Goal: Task Accomplishment & Management: Complete application form

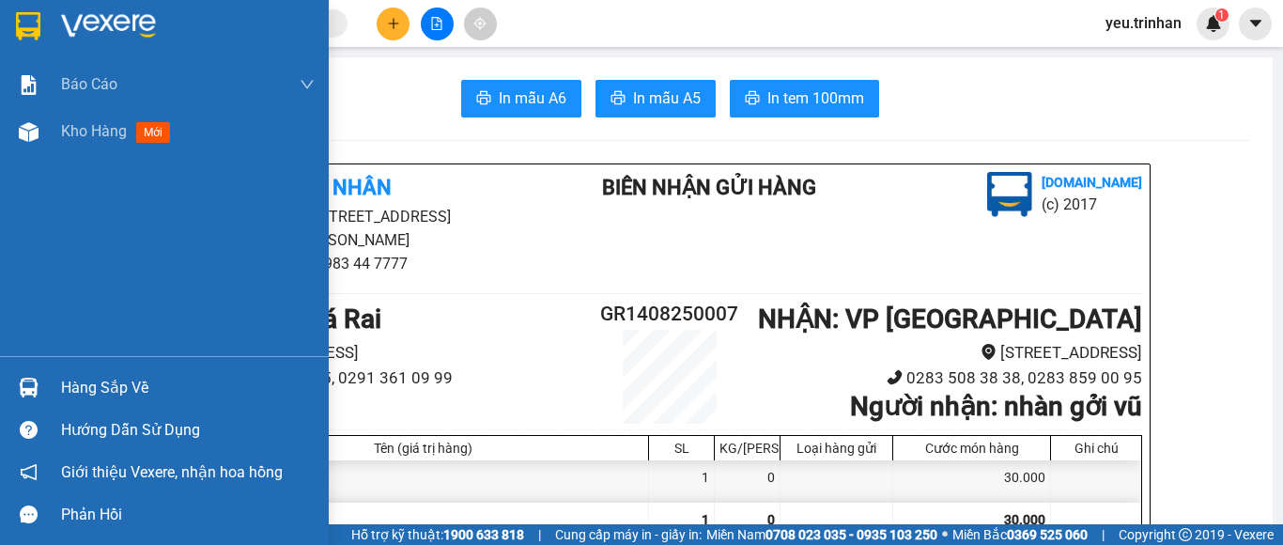
click at [21, 38] on img at bounding box center [28, 26] width 24 height 28
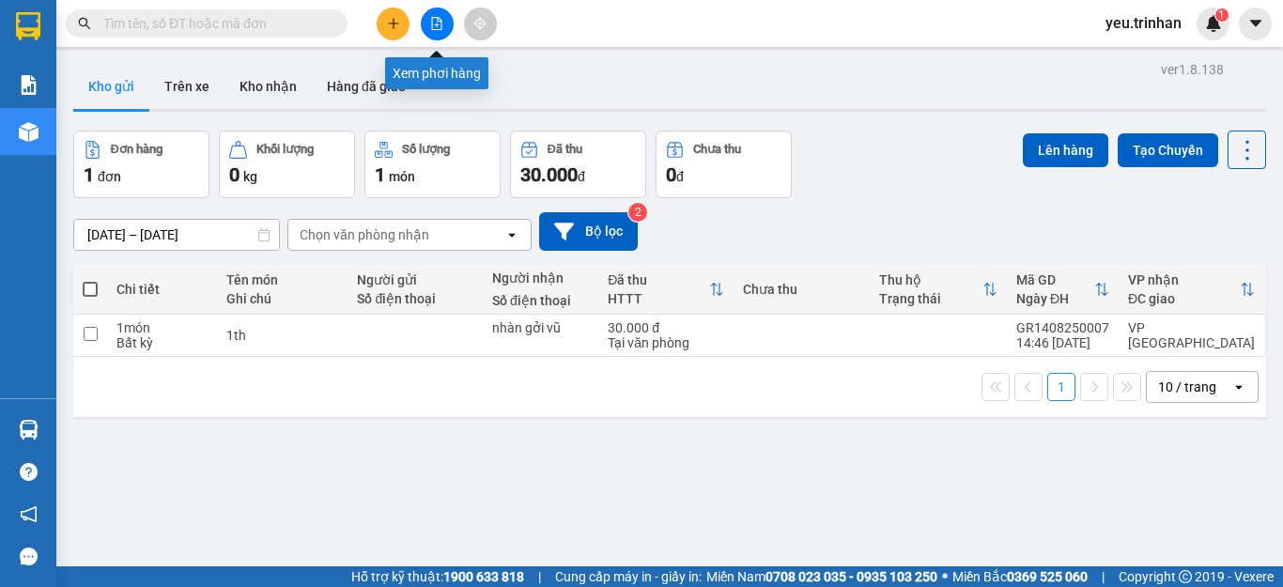
click at [429, 26] on button at bounding box center [437, 24] width 33 height 33
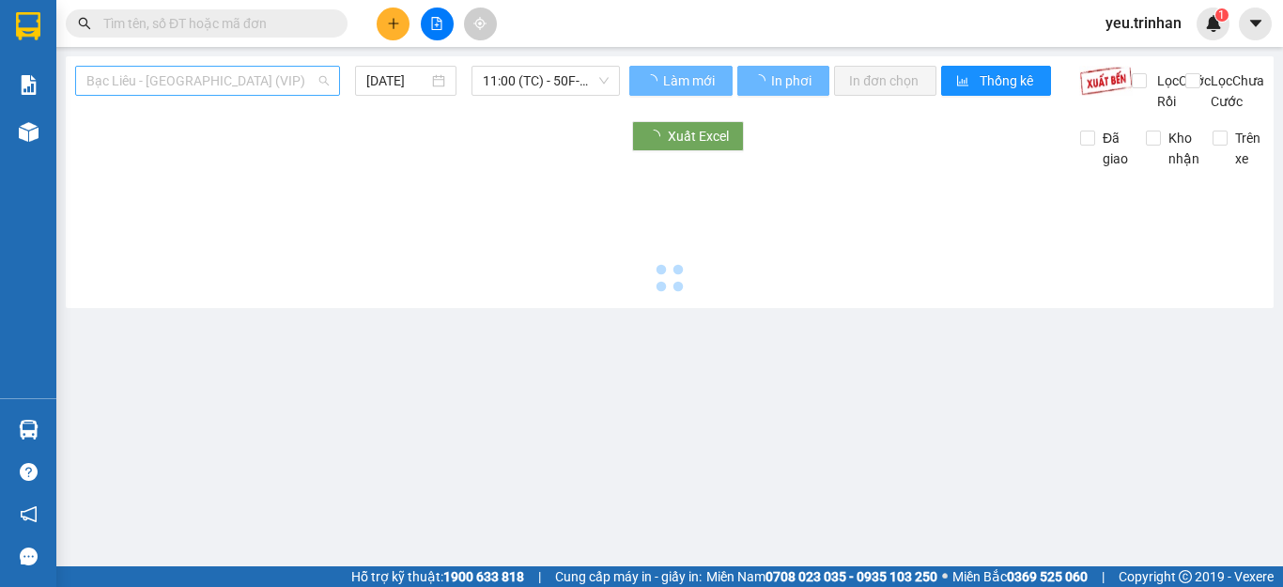
click at [124, 69] on span "Bạc Liêu - [GEOGRAPHIC_DATA] (VIP)" at bounding box center [207, 81] width 242 height 28
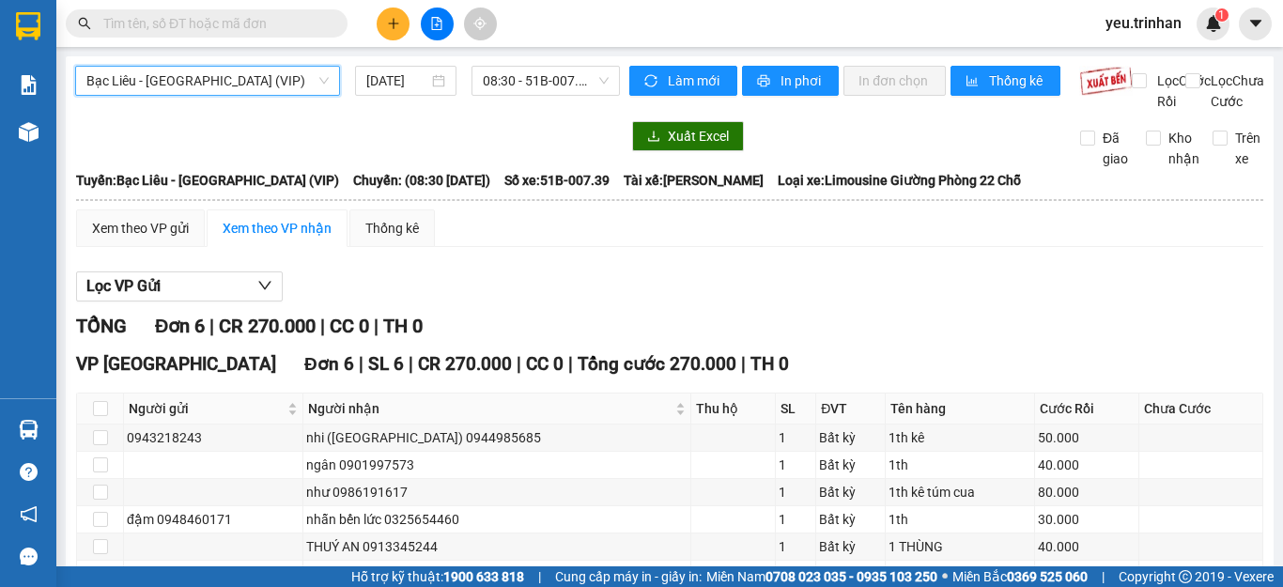
click at [523, 136] on div "Bạc Liêu - [GEOGRAPHIC_DATA] (VIP) Bạc Liêu - [GEOGRAPHIC_DATA] (VIP) [DATE] 08…" at bounding box center [670, 365] width 1208 height 619
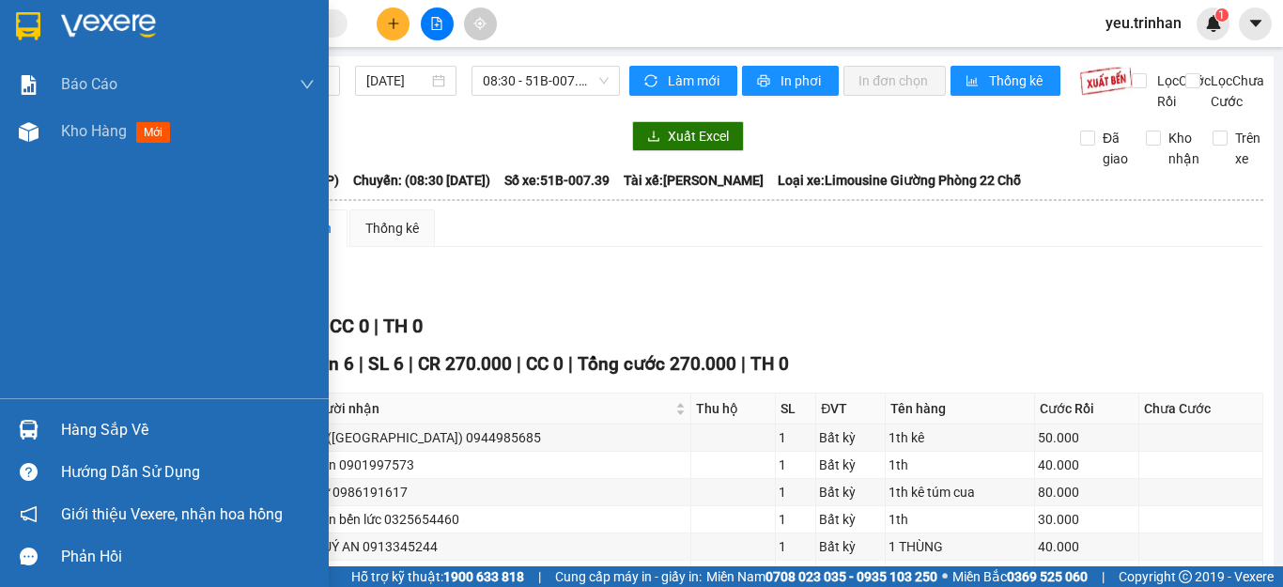
click at [31, 12] on img at bounding box center [28, 26] width 24 height 28
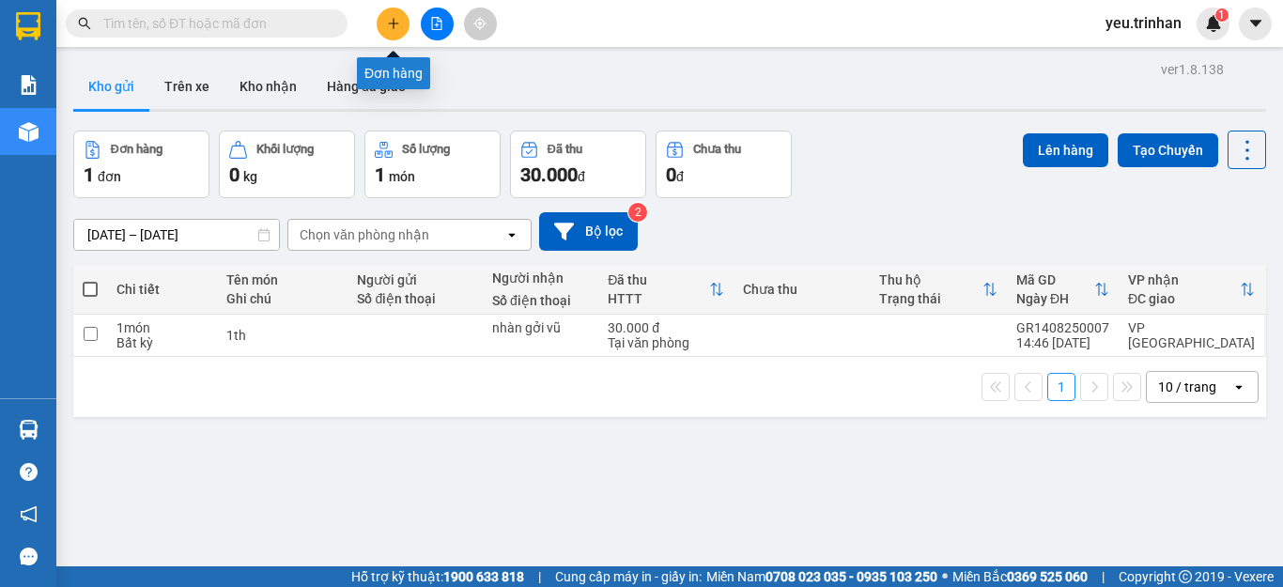
click at [403, 34] on button at bounding box center [393, 24] width 33 height 33
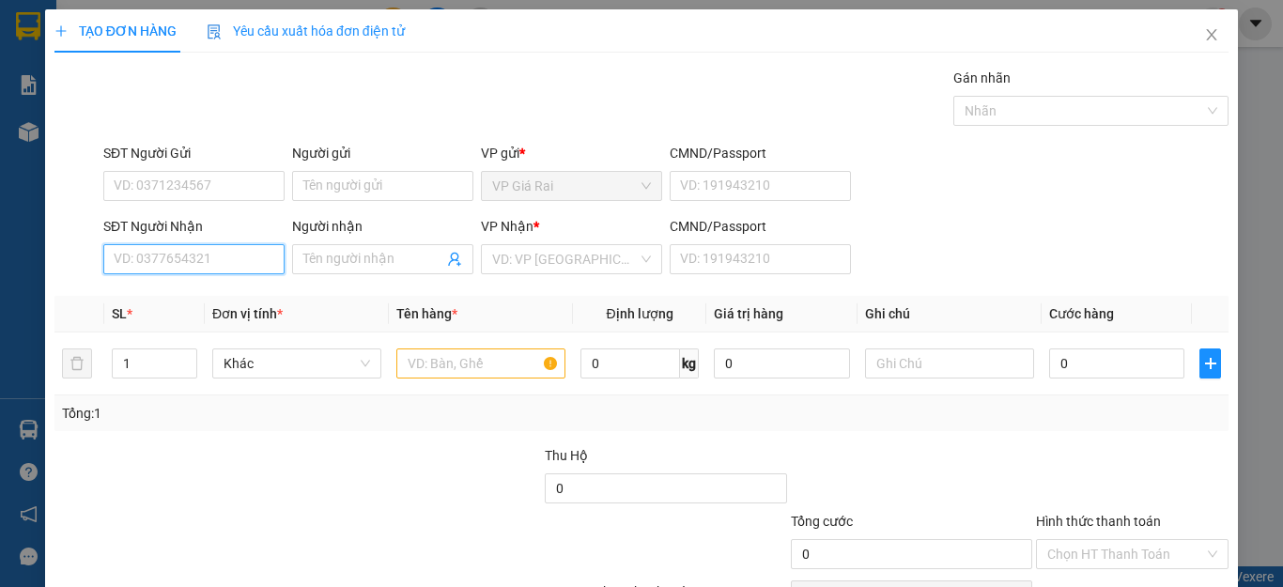
click at [233, 258] on input "SĐT Người Nhận" at bounding box center [193, 259] width 181 height 30
type input "0948044755"
click at [198, 300] on div "0948044755 - hằng" at bounding box center [192, 296] width 156 height 21
type input "hằng"
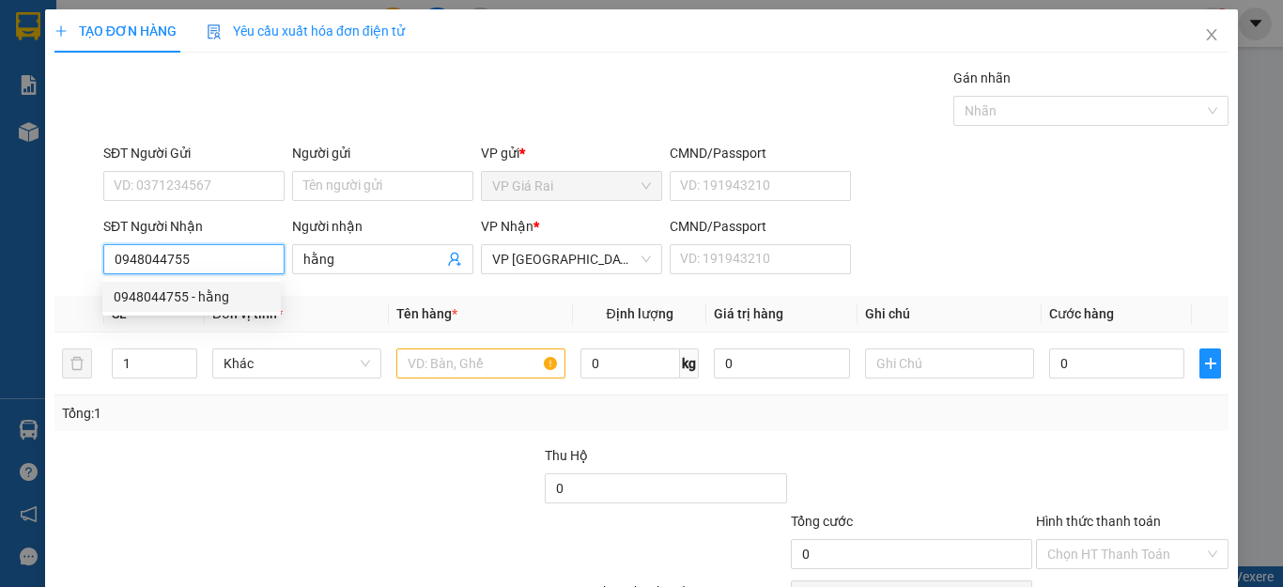
type input "30.000"
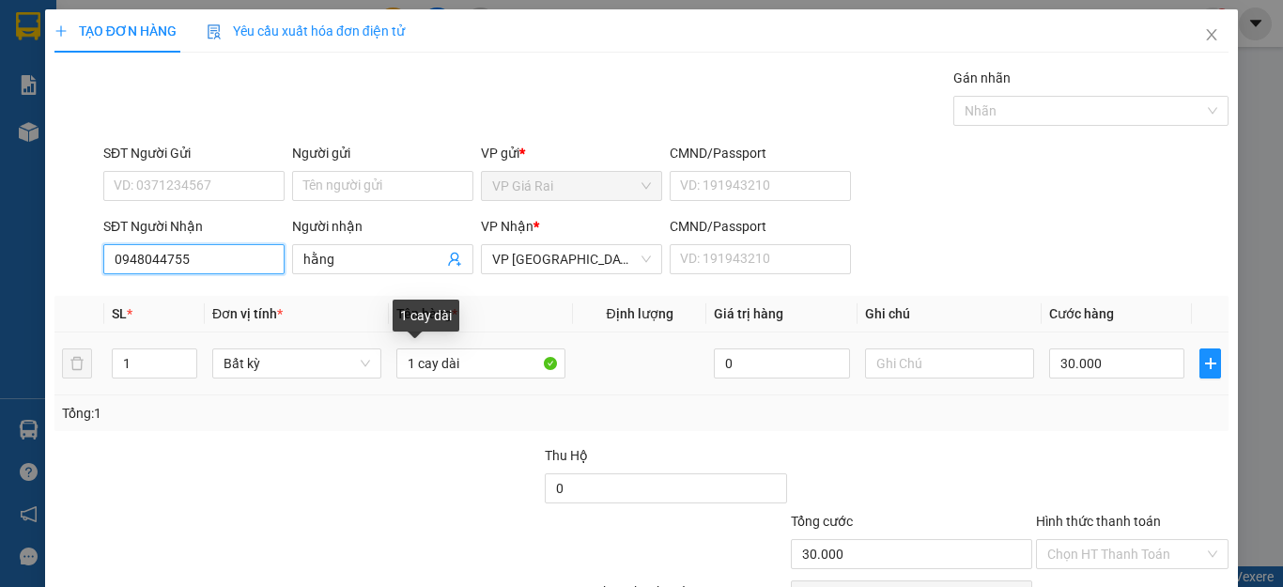
type input "0948044755"
click at [389, 371] on td "1 cay dài" at bounding box center [481, 363] width 184 height 63
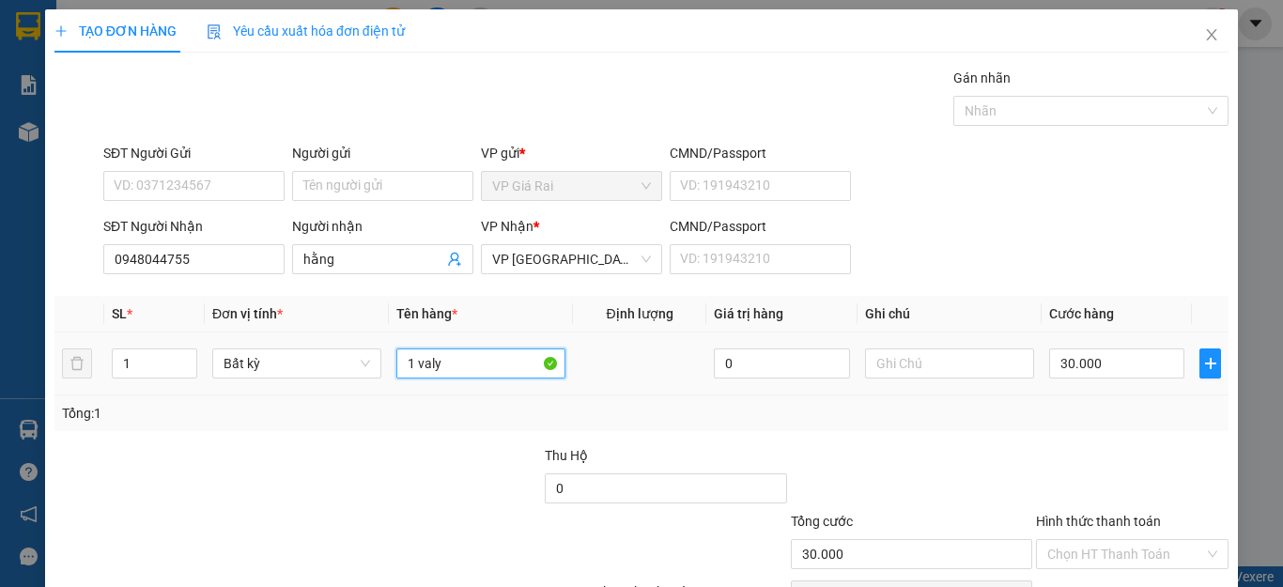
type input "1 valy"
click at [1049, 378] on div "30.000" at bounding box center [1116, 364] width 135 height 38
click at [1096, 361] on input "30.000" at bounding box center [1116, 363] width 135 height 30
type input "4"
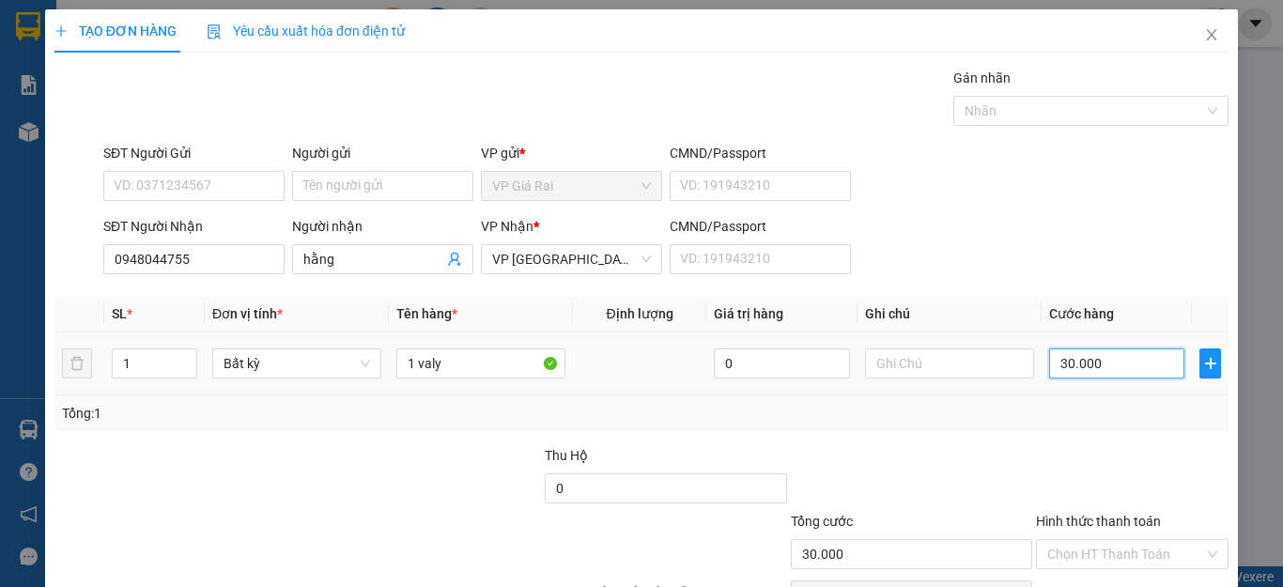
type input "4"
type input "40"
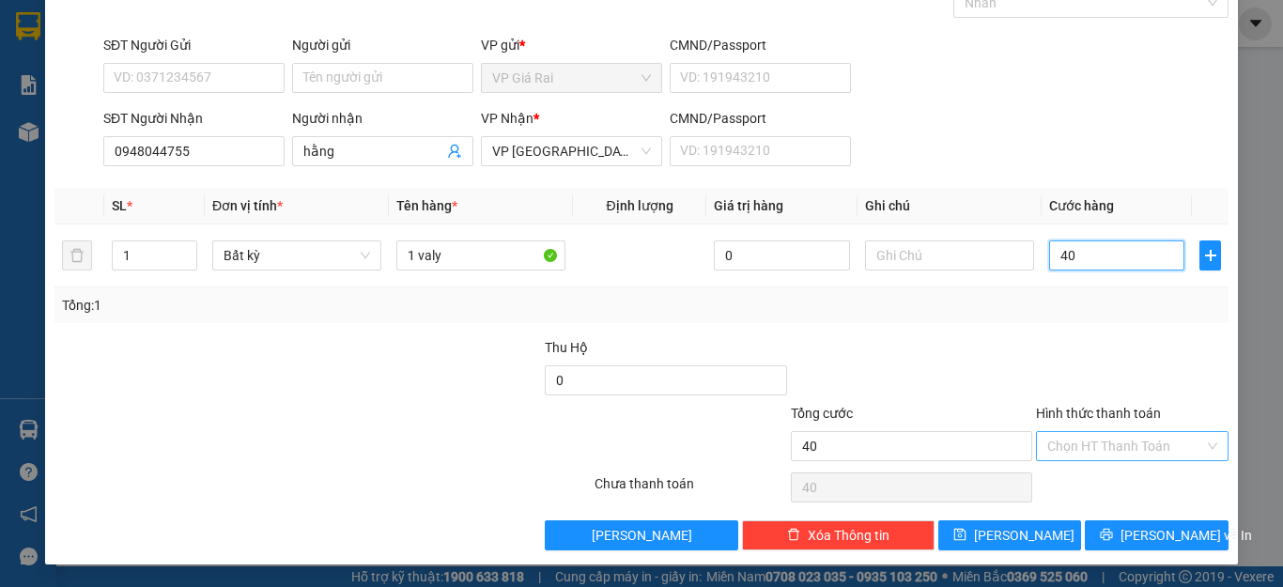
type input "40"
type input "40.000"
click at [1087, 452] on input "Hình thức thanh toán" at bounding box center [1125, 446] width 157 height 28
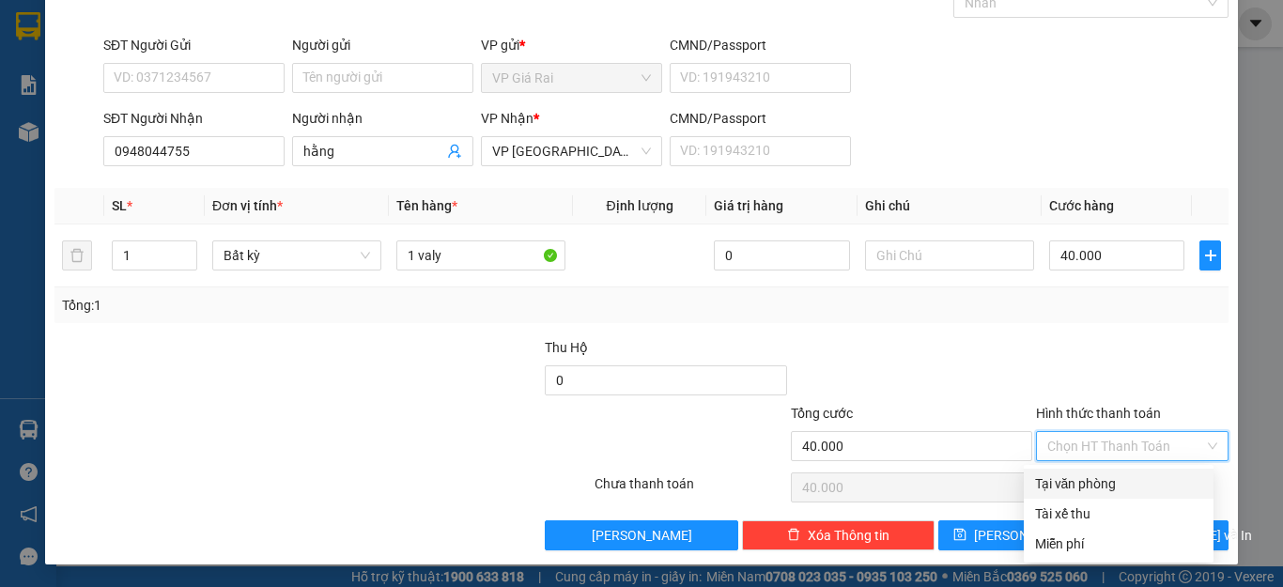
drag, startPoint x: 1112, startPoint y: 473, endPoint x: 1091, endPoint y: 509, distance: 41.2
click at [1110, 473] on div "Tại văn phòng" at bounding box center [1118, 483] width 167 height 21
type input "0"
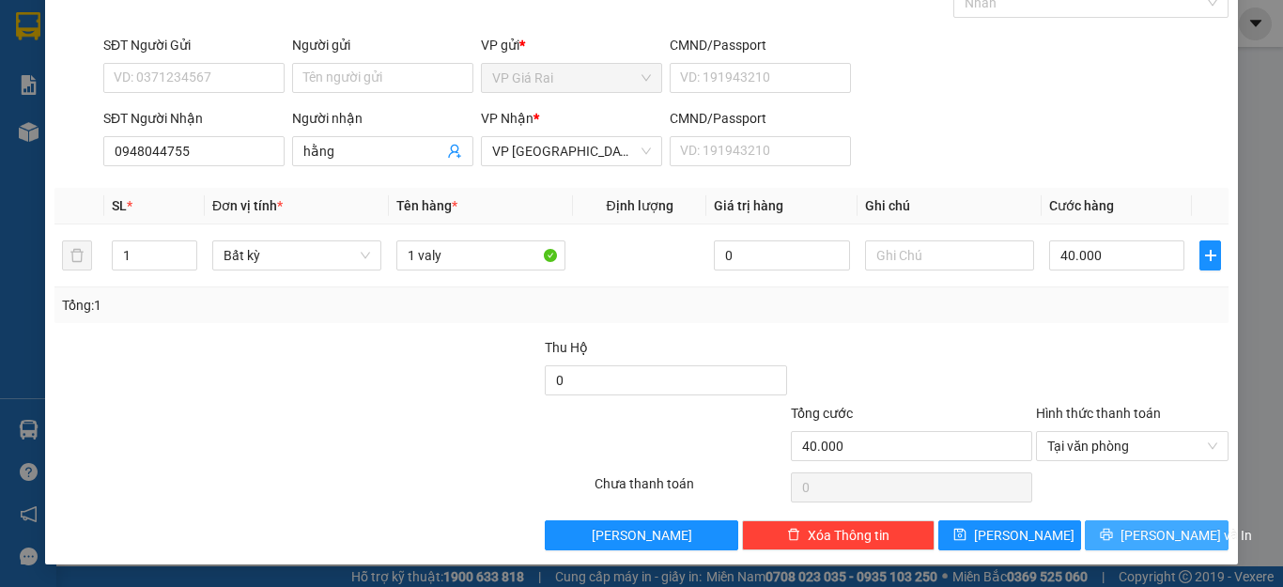
click at [1140, 532] on span "[PERSON_NAME] và In" at bounding box center [1185, 535] width 131 height 21
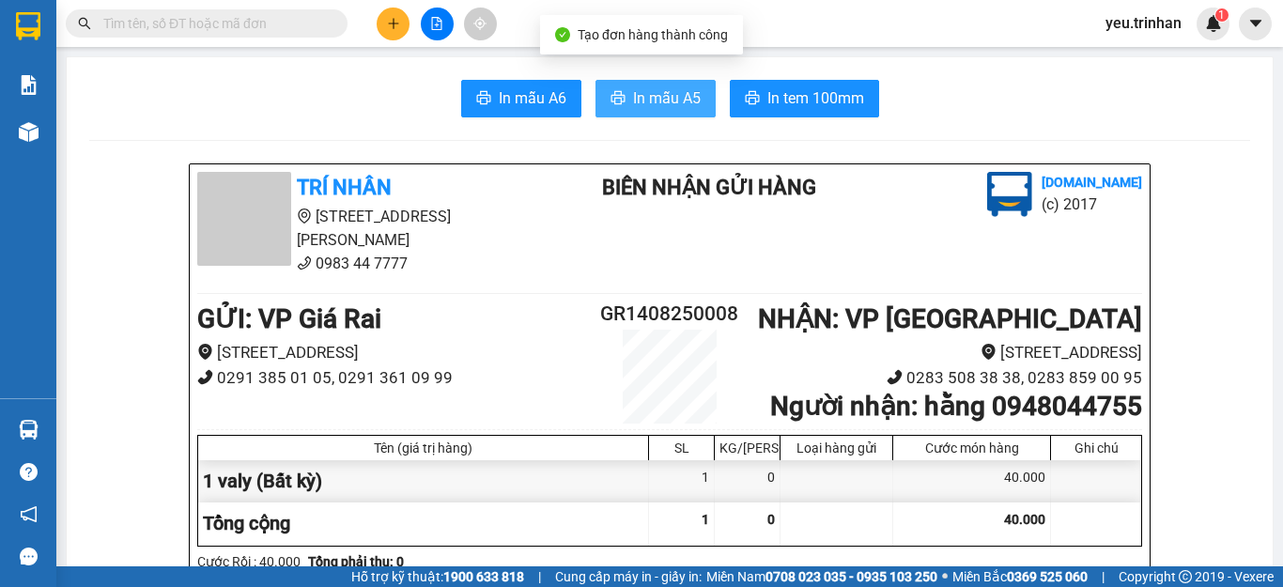
click at [658, 96] on span "In mẫu A5" at bounding box center [667, 97] width 68 height 23
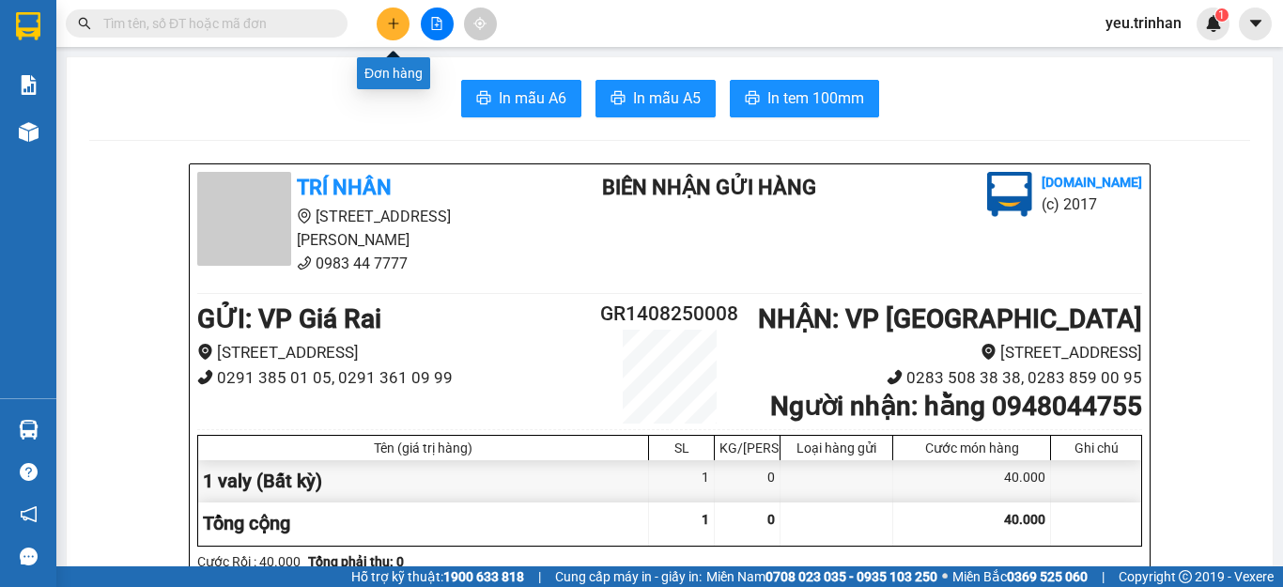
click at [394, 22] on icon "plus" at bounding box center [393, 23] width 1 height 10
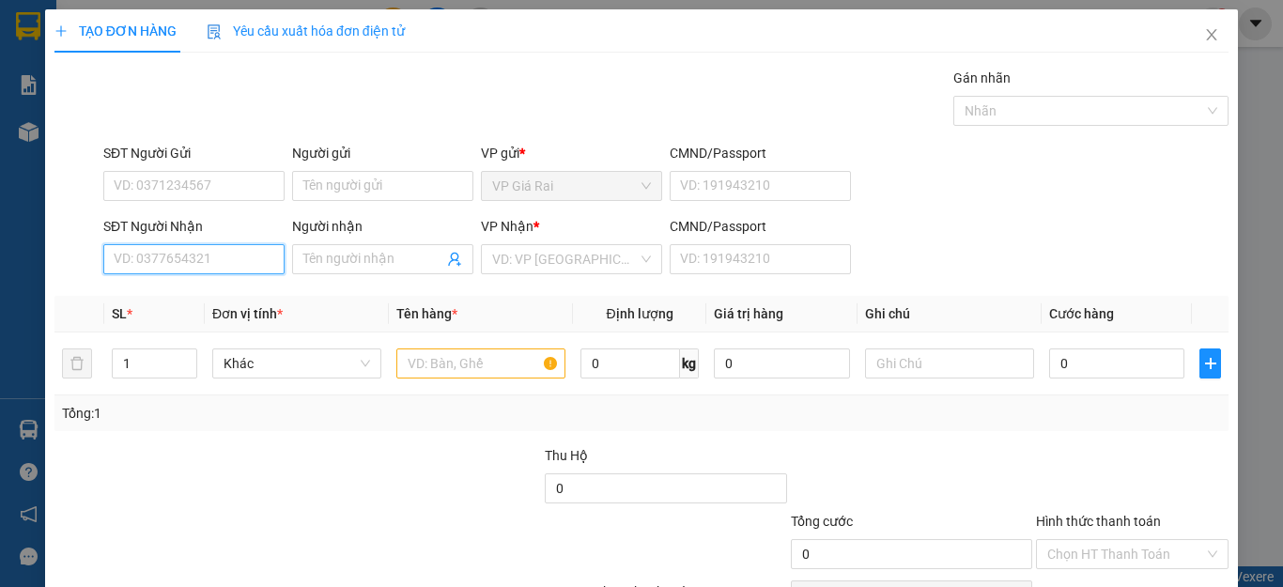
click at [171, 262] on input "SĐT Người Nhận" at bounding box center [193, 259] width 181 height 30
type input "0879950346"
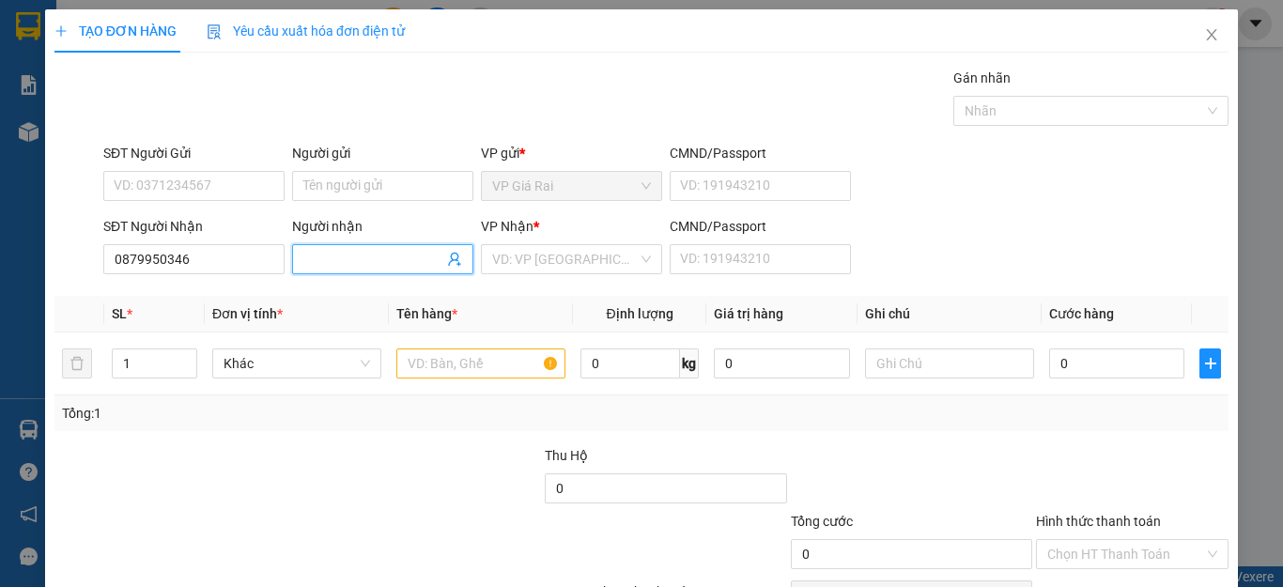
click at [348, 257] on input "Người nhận" at bounding box center [373, 259] width 140 height 21
type input "d"
type input "đăng"
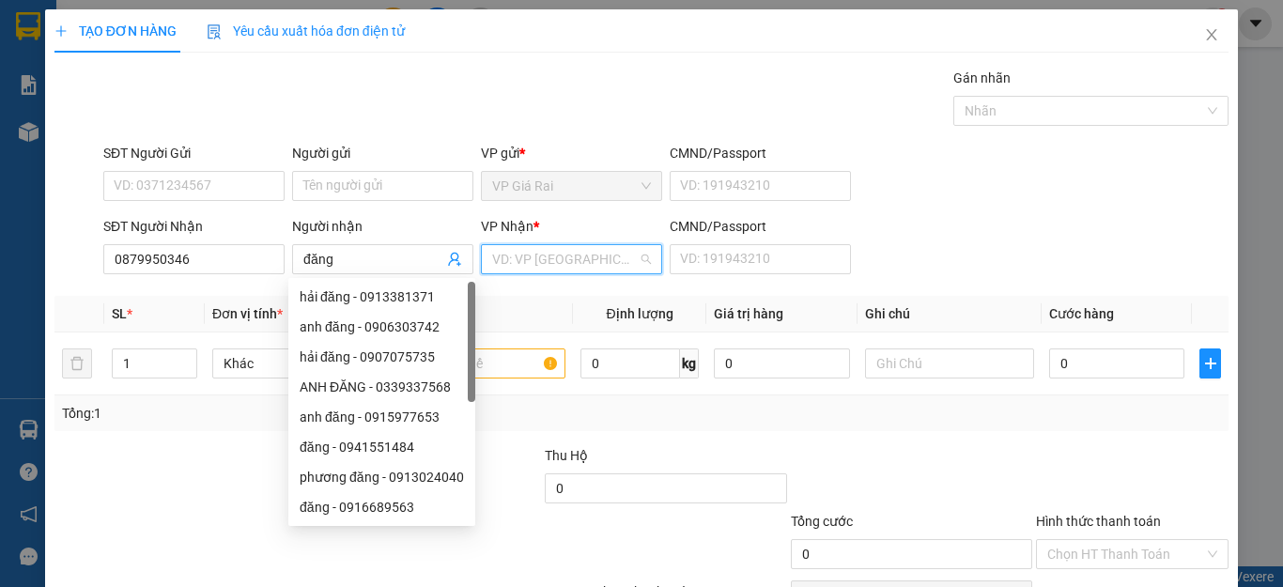
click at [512, 256] on input "search" at bounding box center [565, 259] width 146 height 28
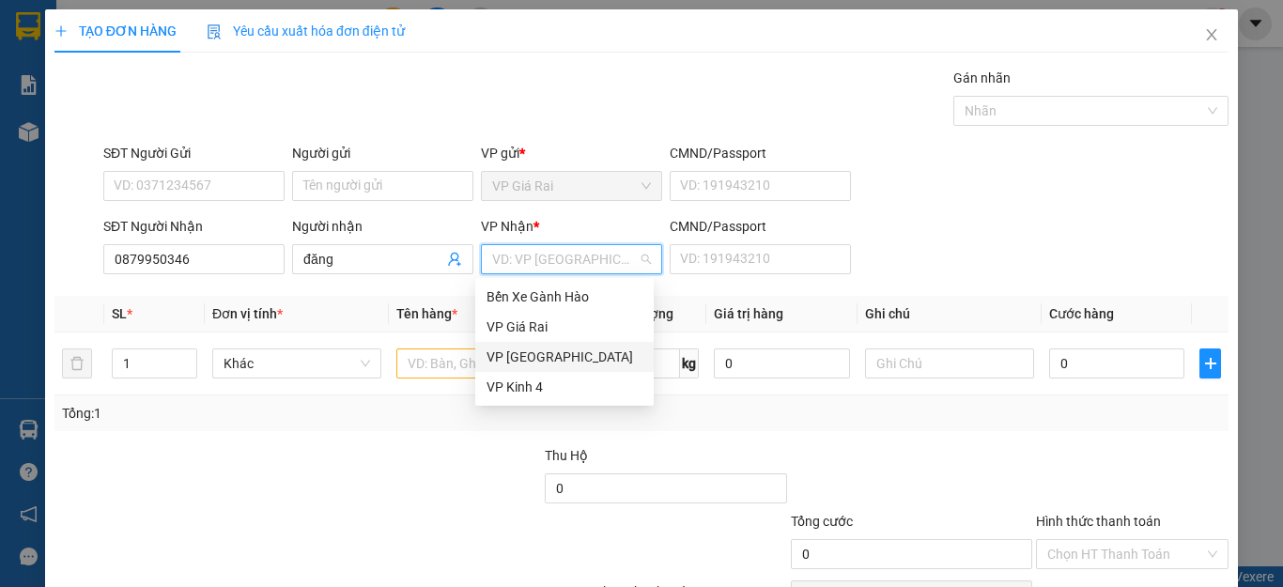
click at [522, 345] on div "VP [GEOGRAPHIC_DATA]" at bounding box center [564, 357] width 178 height 30
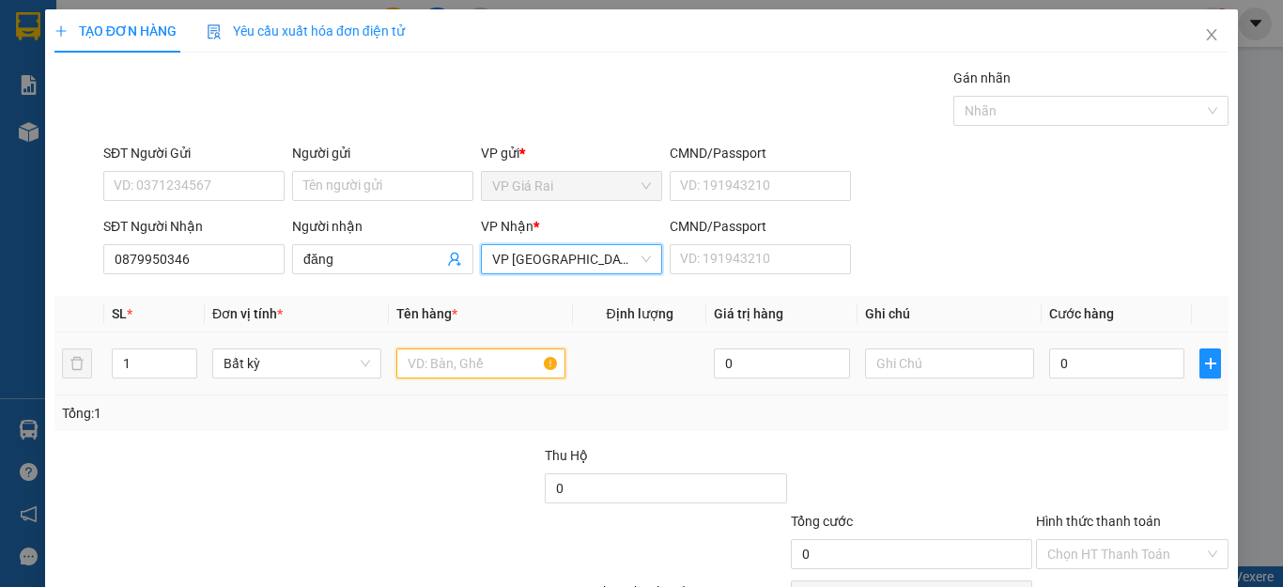
click at [421, 363] on input "text" at bounding box center [480, 363] width 169 height 30
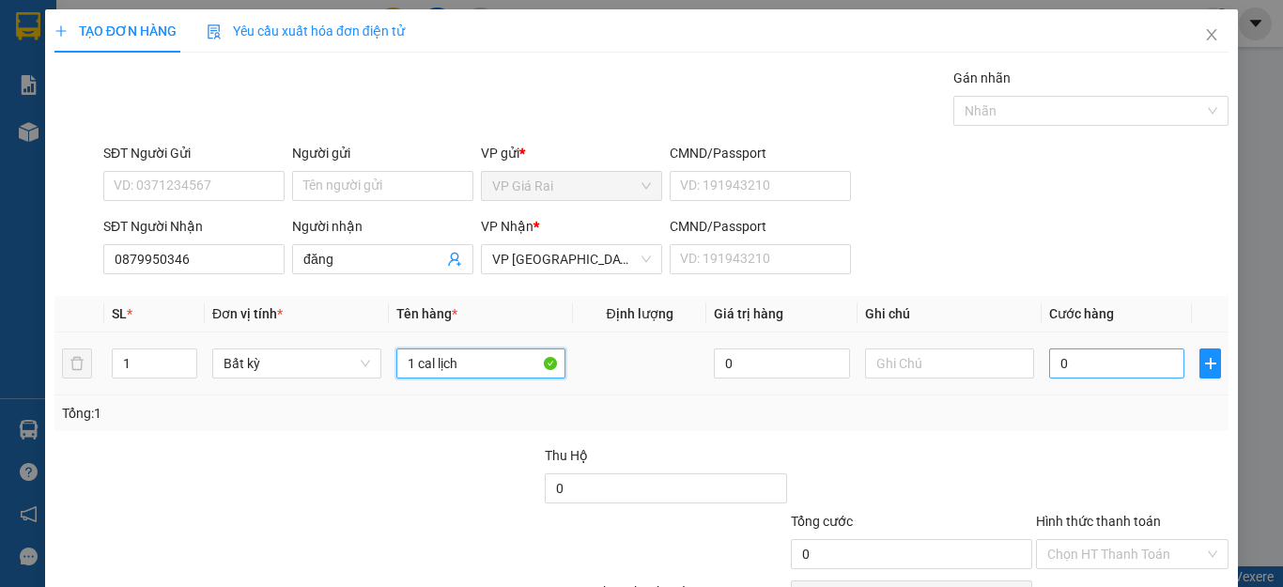
type input "1 cal lịch"
click at [1093, 373] on input "0" at bounding box center [1116, 363] width 135 height 30
type input "3"
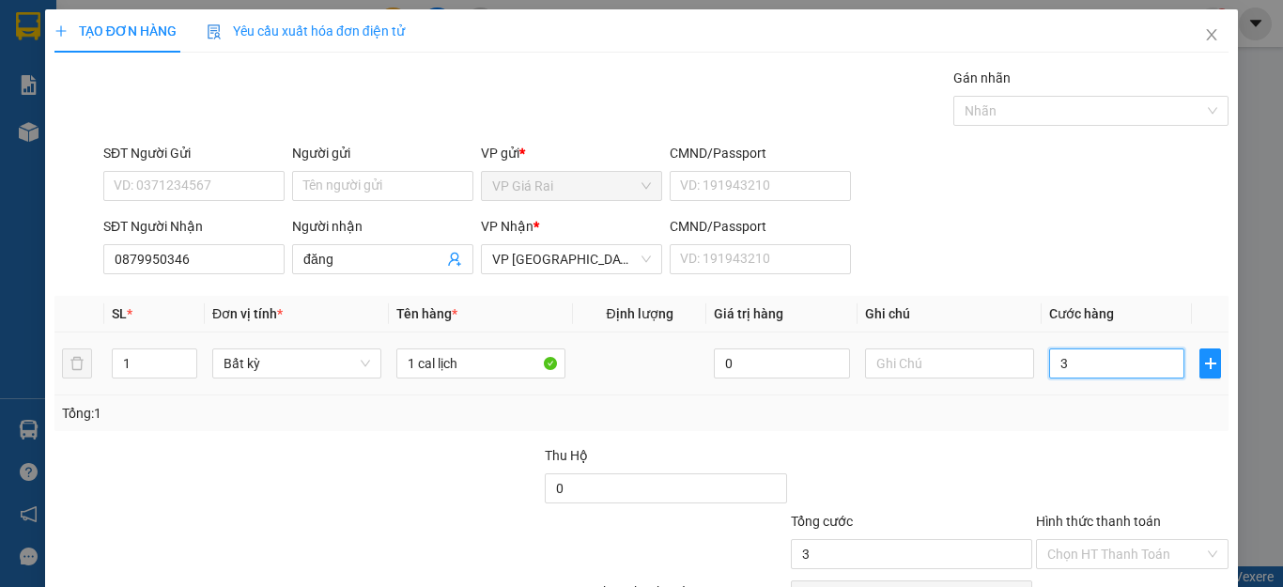
type input "30"
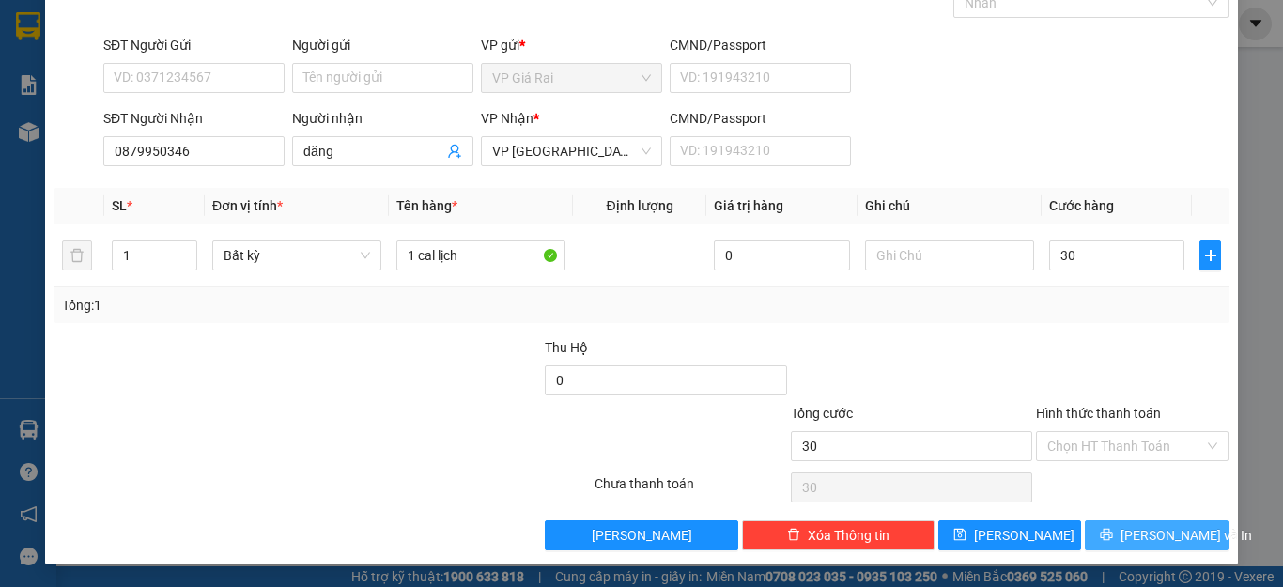
type input "30.000"
click at [1123, 536] on button "[PERSON_NAME] và In" at bounding box center [1157, 535] width 144 height 30
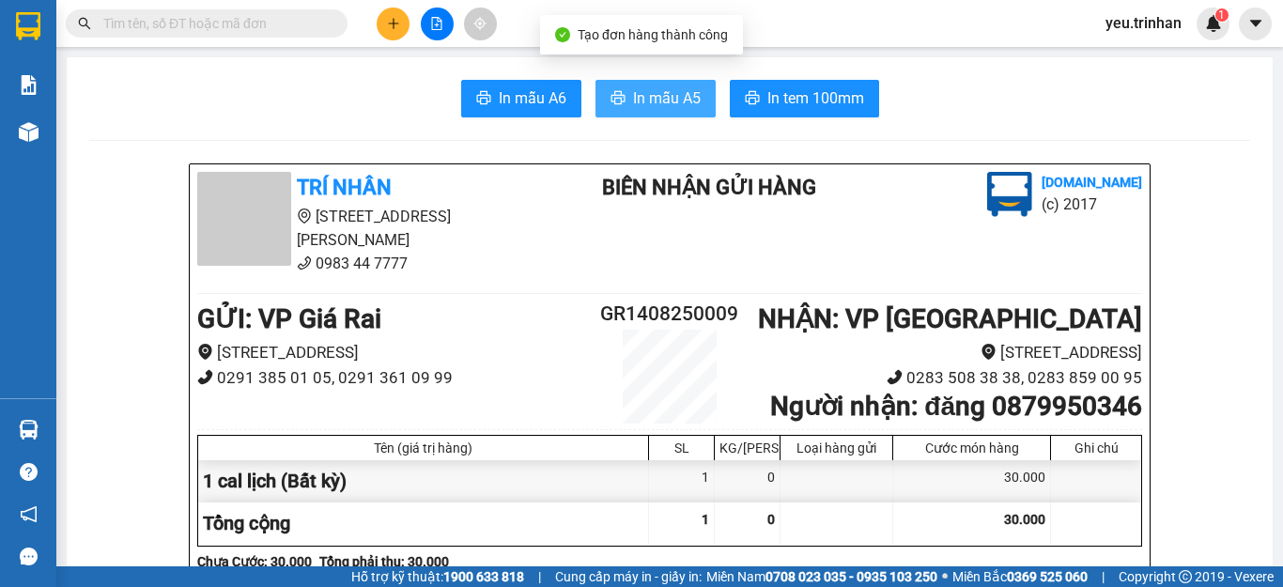
click at [662, 100] on span "In mẫu A5" at bounding box center [667, 97] width 68 height 23
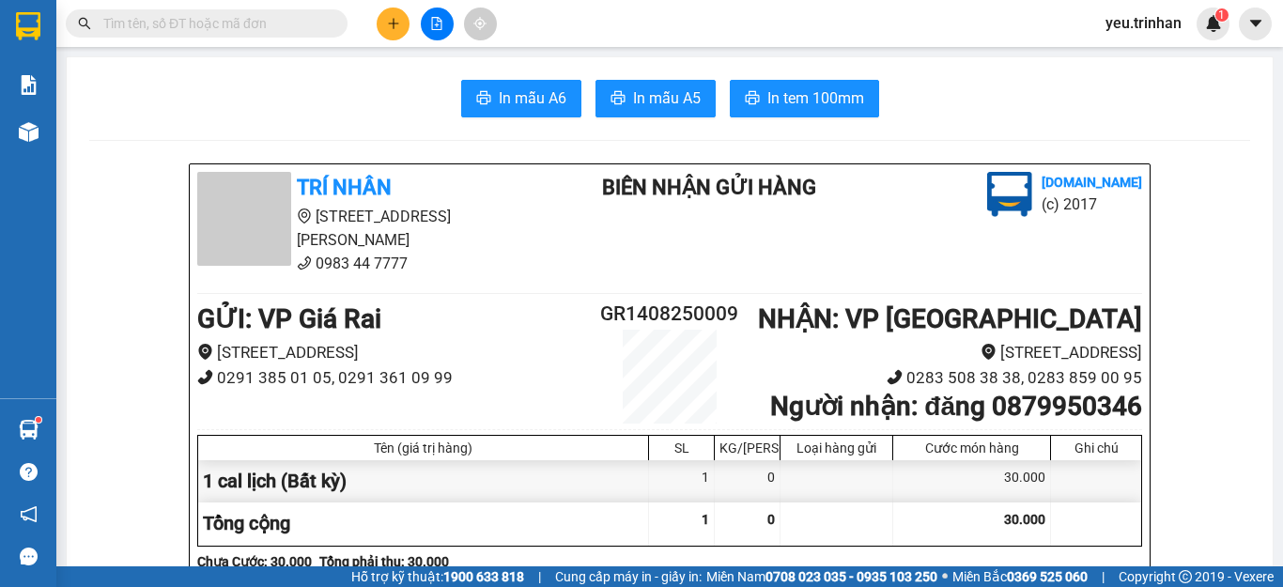
drag, startPoint x: 998, startPoint y: 533, endPoint x: 831, endPoint y: 577, distance: 172.7
click at [831, 544] on section "Kết quả tìm kiếm ( 0 ) Bộ lọc No Data yeu.trinhan 1 Báo cáo BC đơn chưa cước (n…" at bounding box center [641, 293] width 1283 height 587
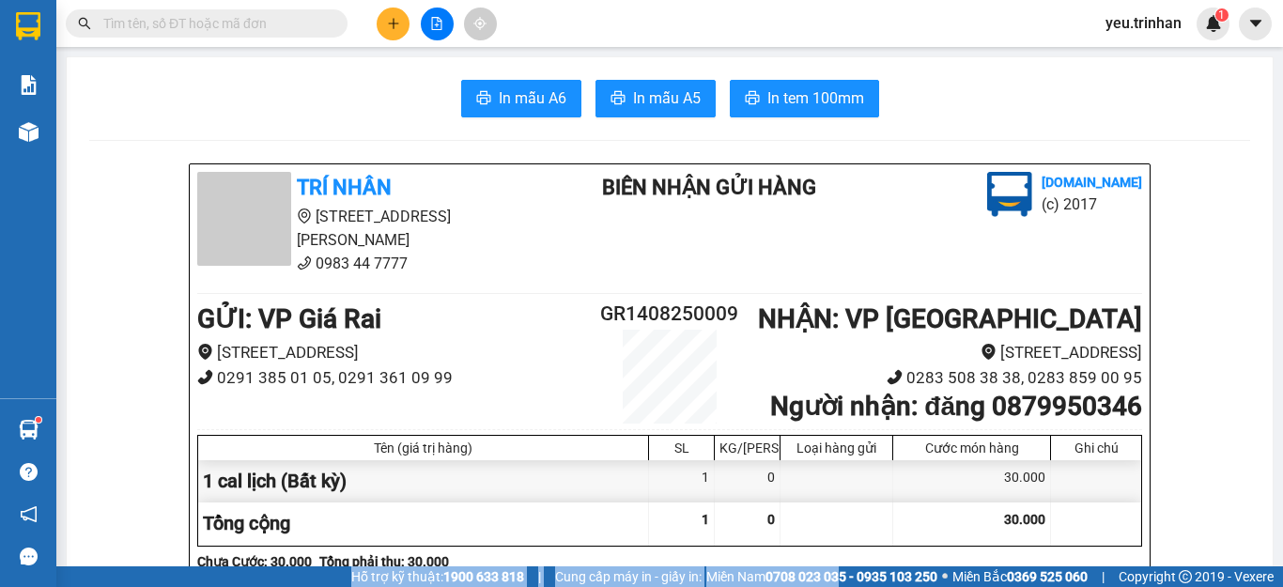
click at [394, 23] on icon "plus" at bounding box center [393, 23] width 10 height 1
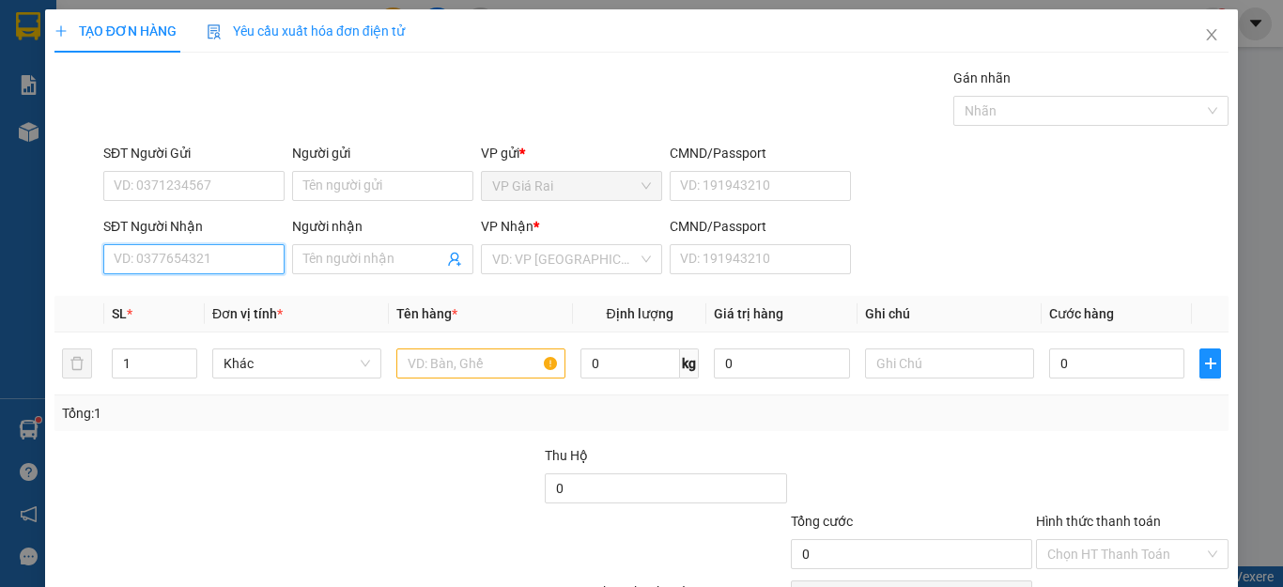
click at [207, 263] on input "SĐT Người Nhận" at bounding box center [193, 259] width 181 height 30
type input "0942177847"
click at [191, 296] on div "0942177847 - [PERSON_NAME]" at bounding box center [206, 296] width 185 height 21
type input "[PERSON_NAME]"
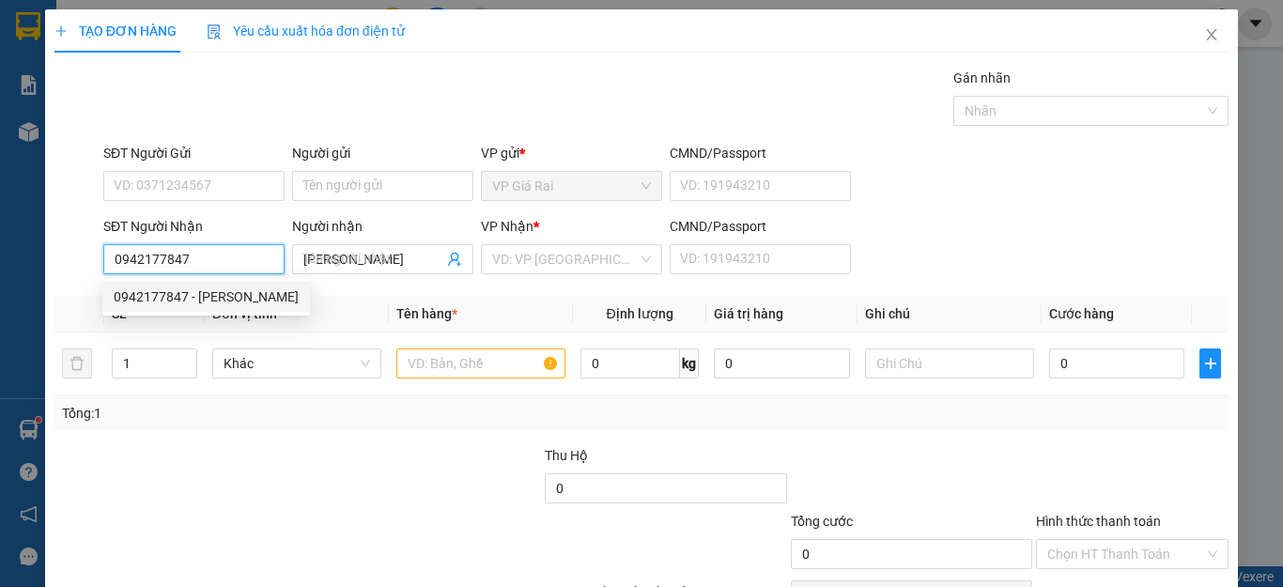
type input "20.000"
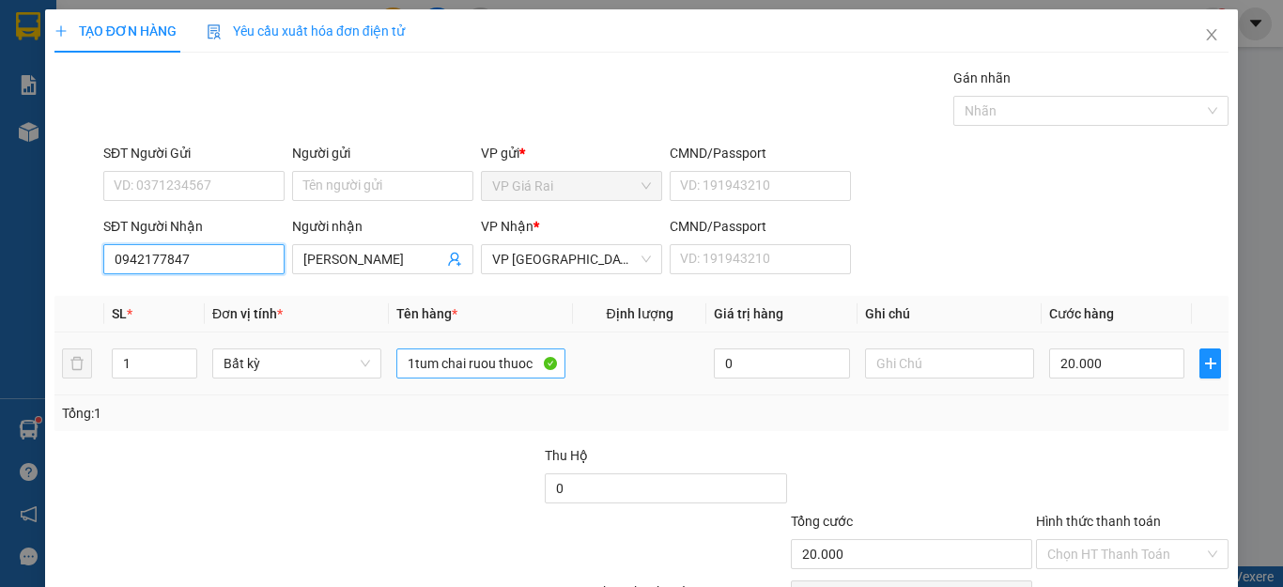
type input "0942177847"
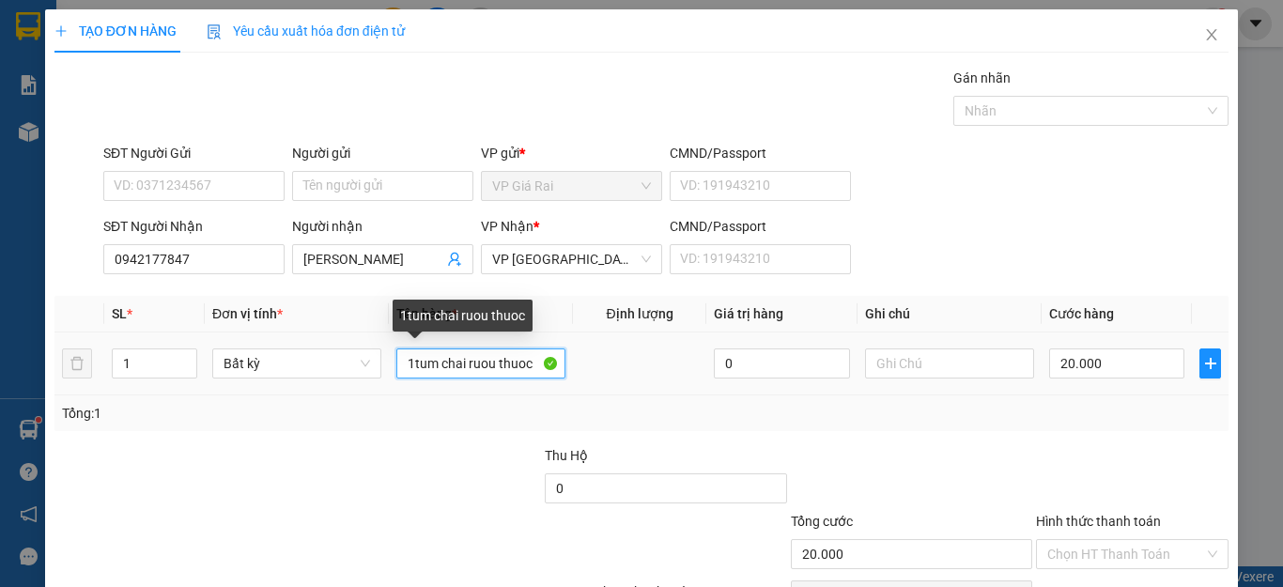
drag, startPoint x: 506, startPoint y: 354, endPoint x: 415, endPoint y: 334, distance: 93.2
click at [415, 334] on div "Transit Pickup Surcharge Ids Transit Deliver Surcharge Ids Transit Deliver Surc…" at bounding box center [641, 363] width 1174 height 591
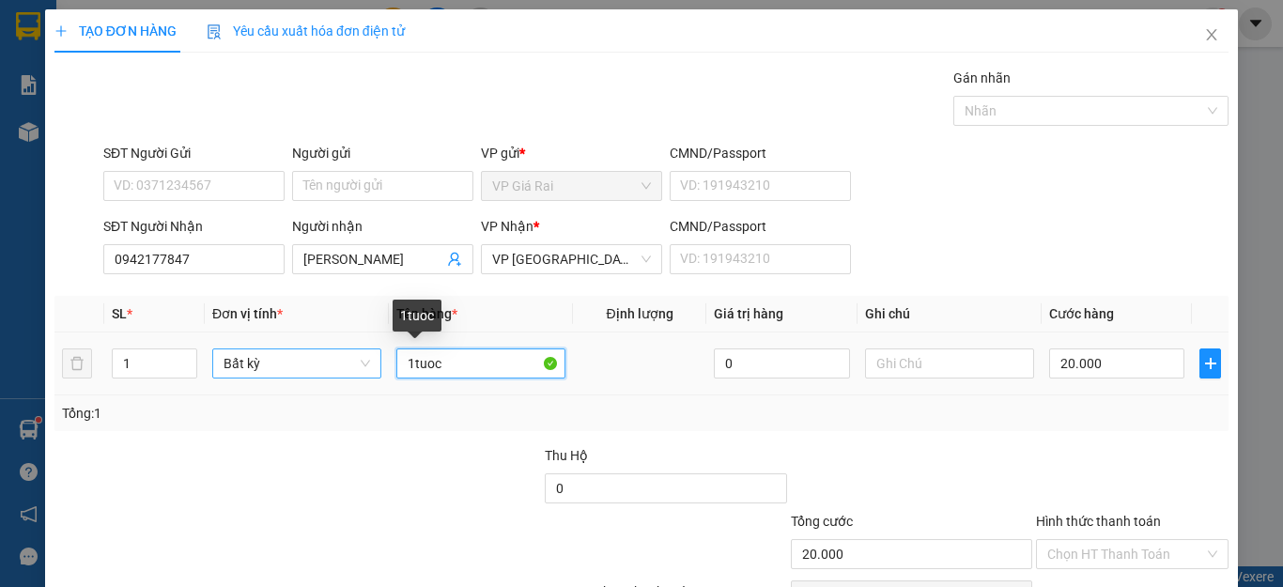
drag, startPoint x: 455, startPoint y: 359, endPoint x: 338, endPoint y: 373, distance: 118.2
click at [338, 373] on tr "1 Bất kỳ 1tuoc 0 20.000" at bounding box center [641, 363] width 1174 height 63
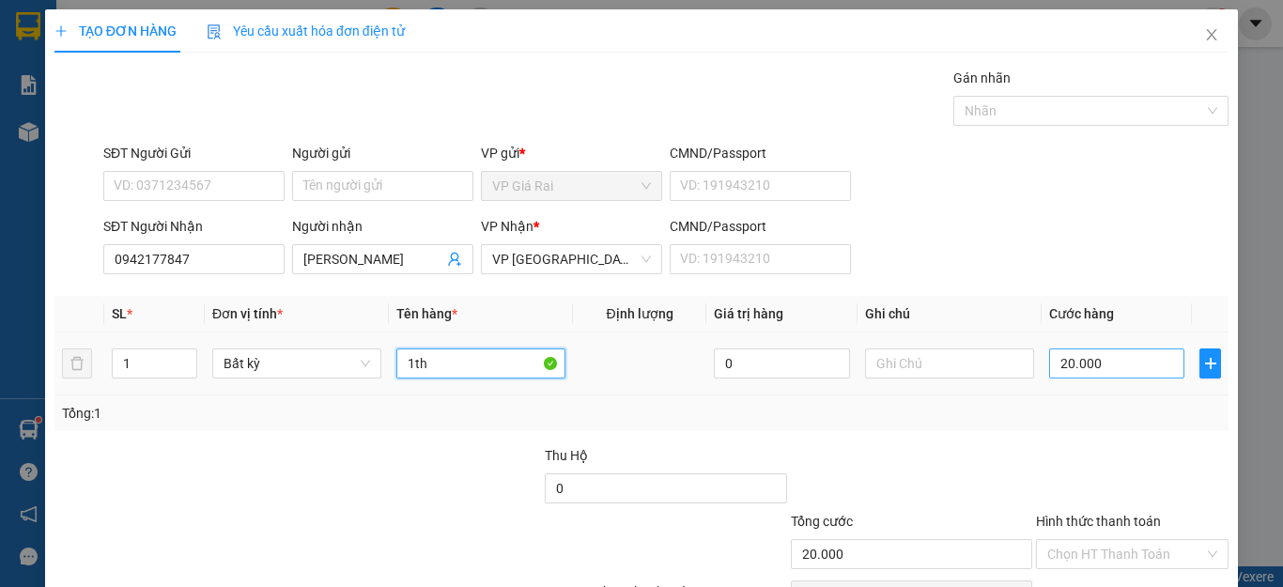
type input "1th"
click at [1151, 360] on input "20.000" at bounding box center [1116, 363] width 135 height 30
type input "6"
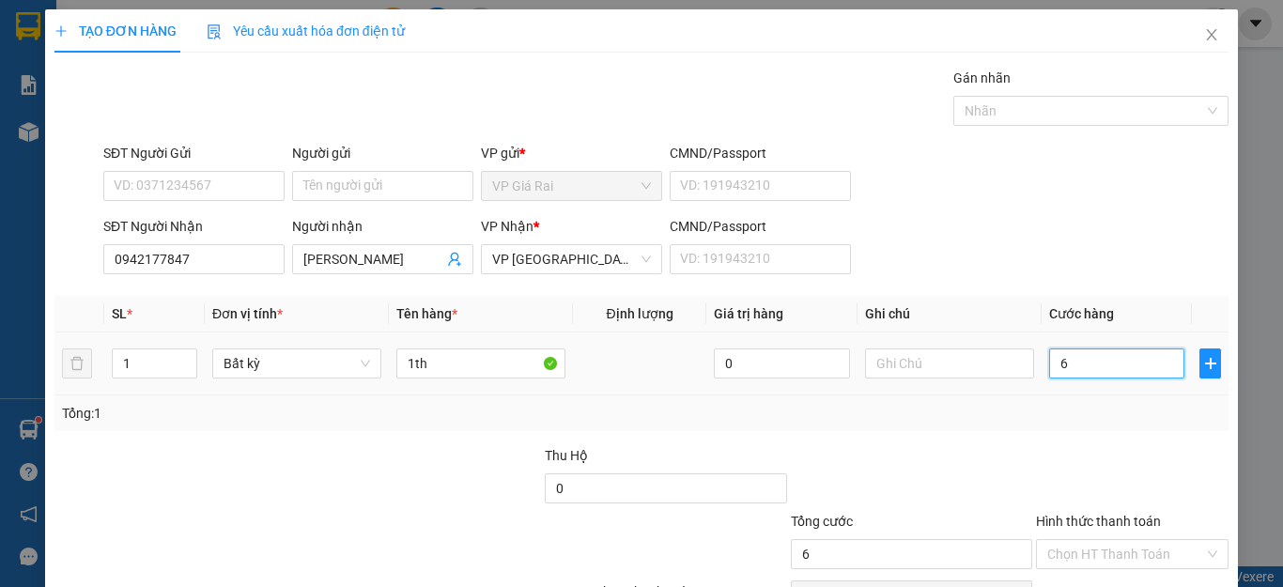
type input "60"
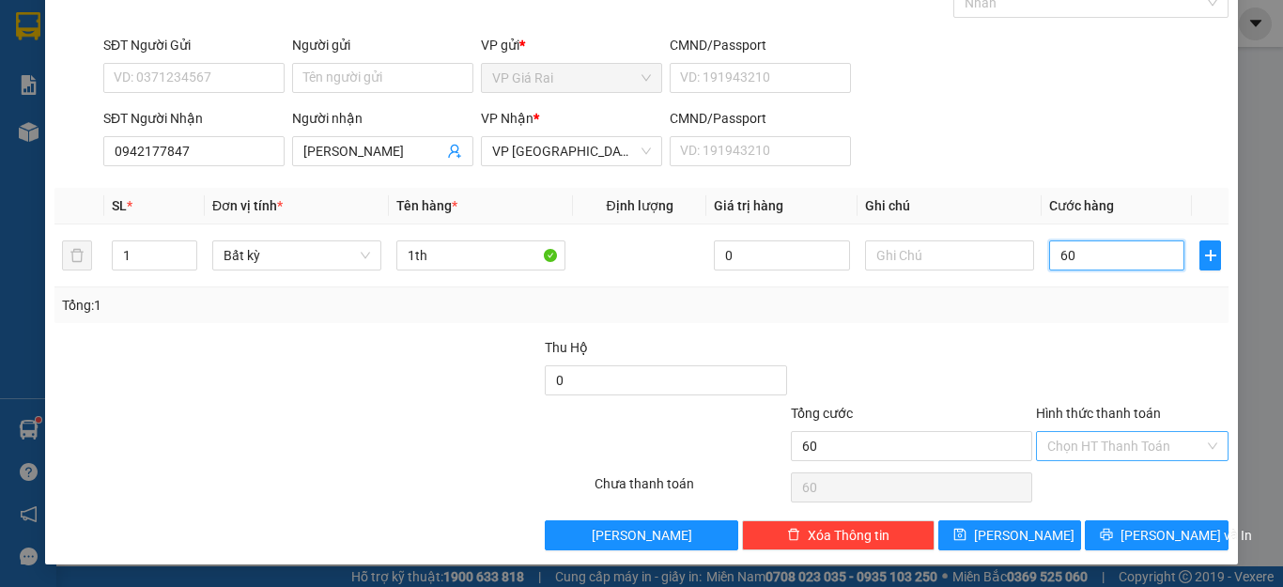
type input "60"
type input "60.000"
click at [1102, 459] on input "Hình thức thanh toán" at bounding box center [1125, 446] width 157 height 28
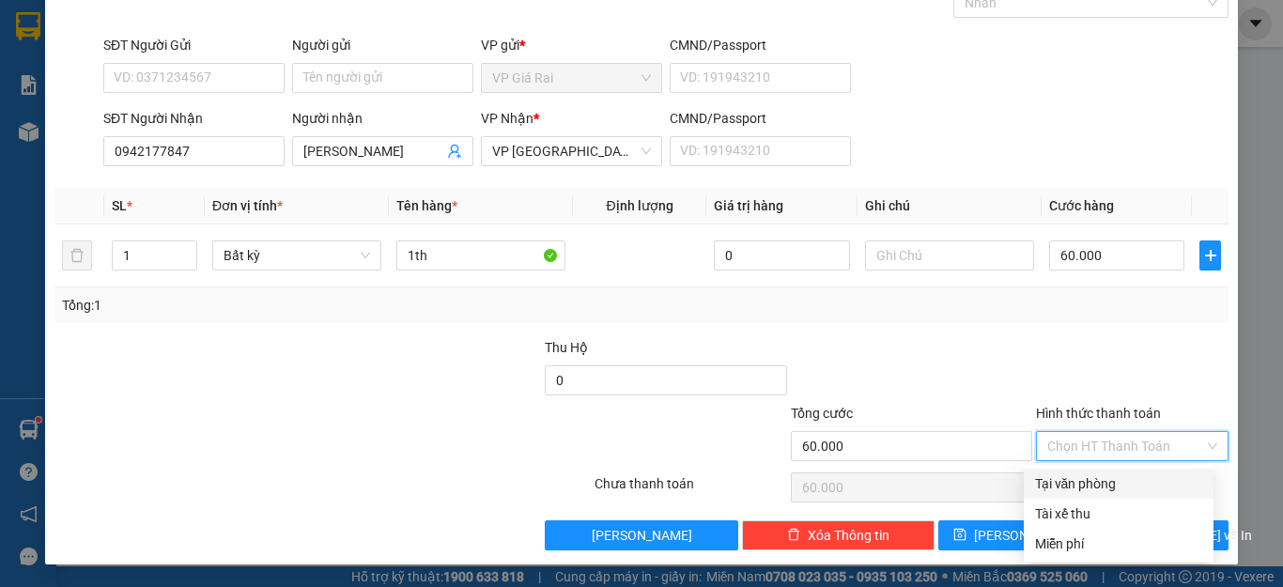
click at [1091, 477] on div "Tại văn phòng" at bounding box center [1118, 483] width 167 height 21
type input "0"
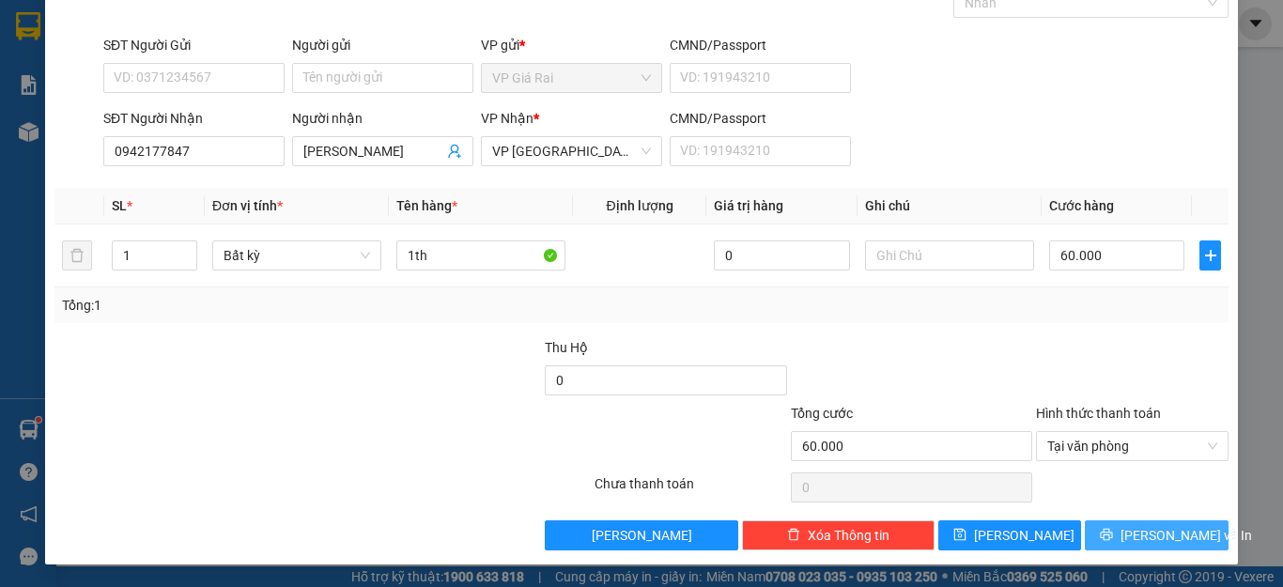
click at [1113, 532] on icon "printer" at bounding box center [1106, 534] width 13 height 13
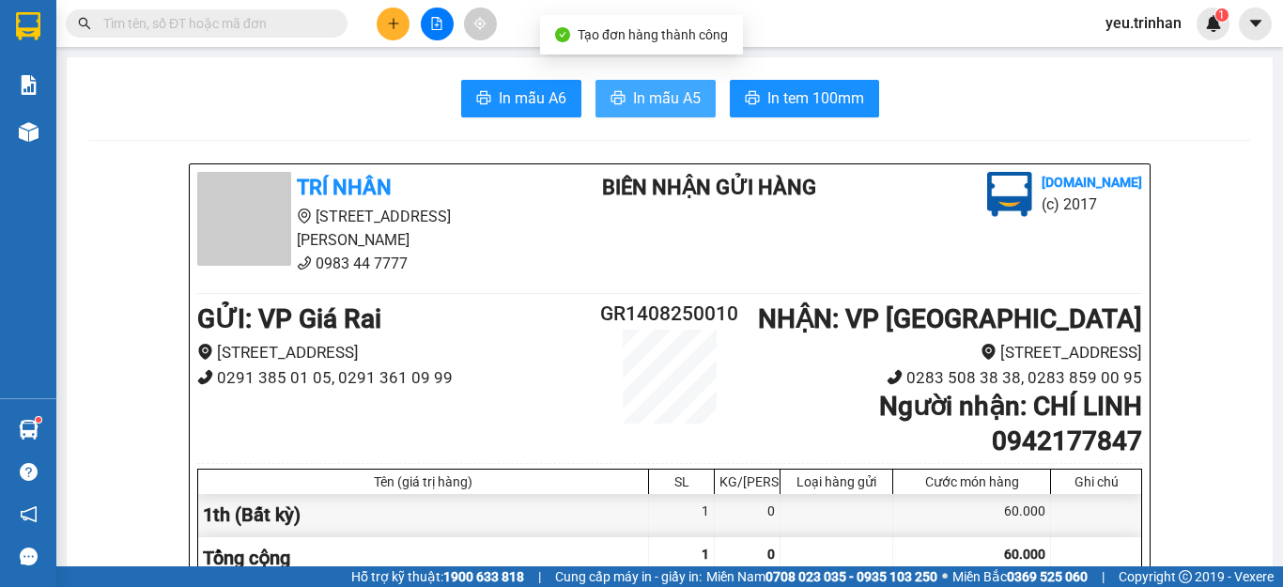
click at [661, 87] on span "In mẫu A5" at bounding box center [667, 97] width 68 height 23
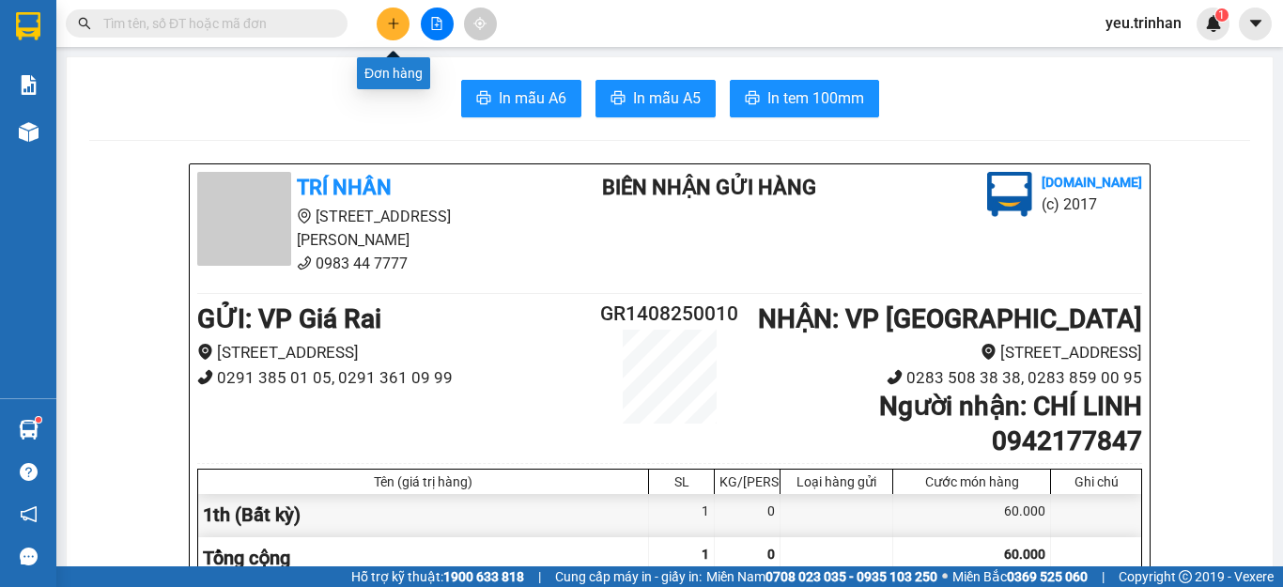
click at [396, 23] on icon "plus" at bounding box center [393, 23] width 13 height 13
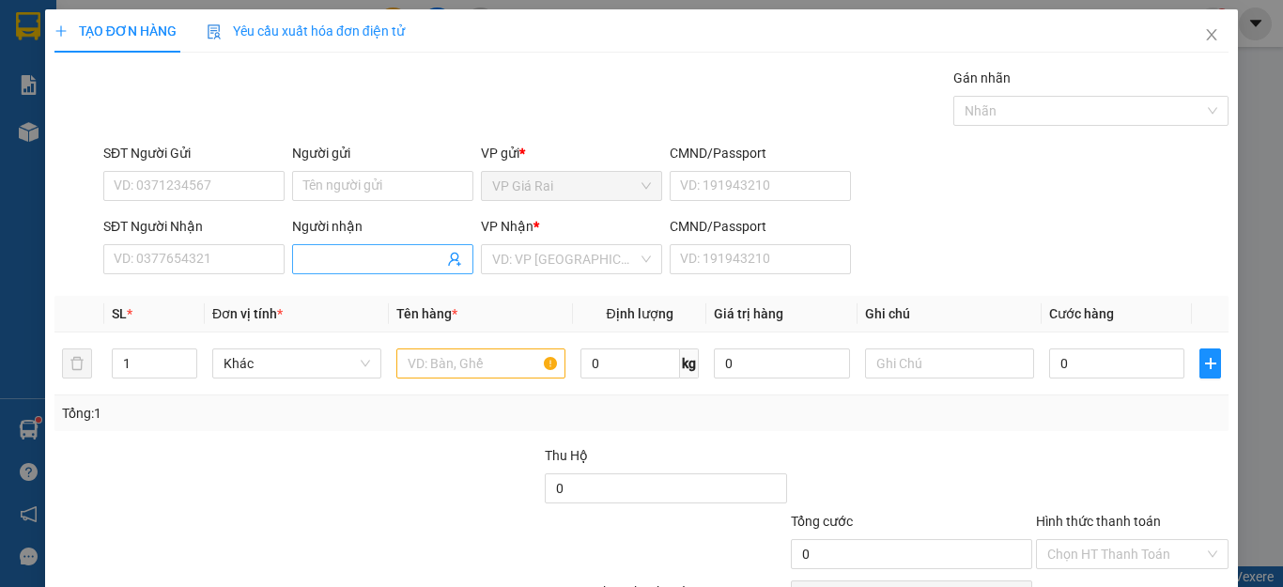
click at [335, 258] on input "Người nhận" at bounding box center [373, 259] width 140 height 21
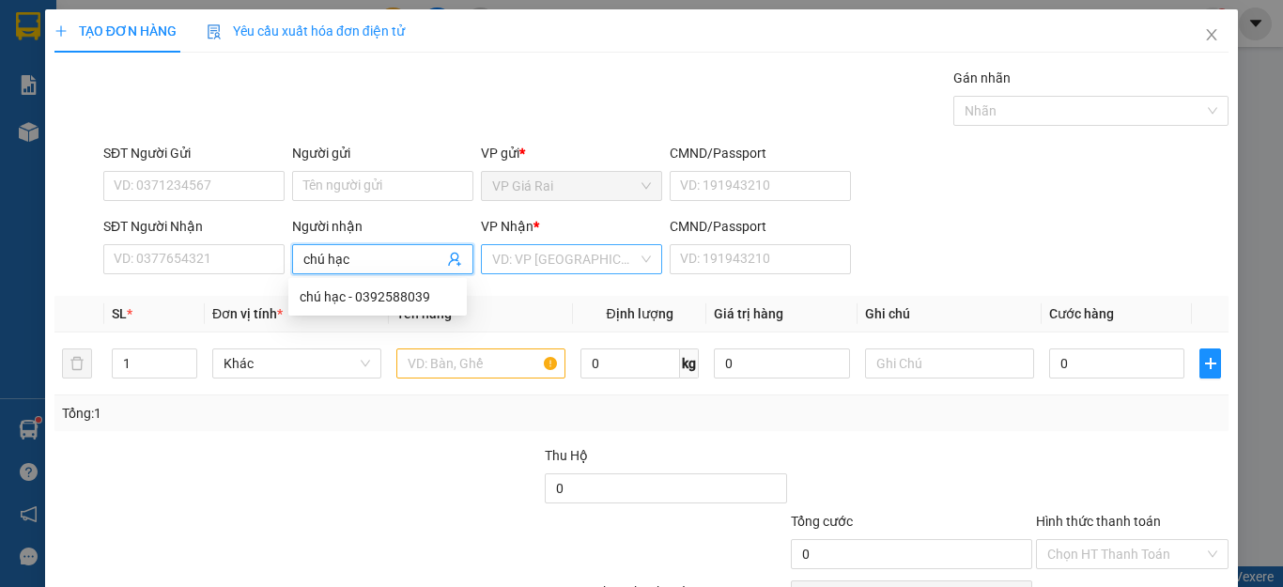
type input "chú hạc"
drag, startPoint x: 594, startPoint y: 252, endPoint x: 570, endPoint y: 302, distance: 56.3
click at [583, 269] on input "search" at bounding box center [565, 259] width 146 height 28
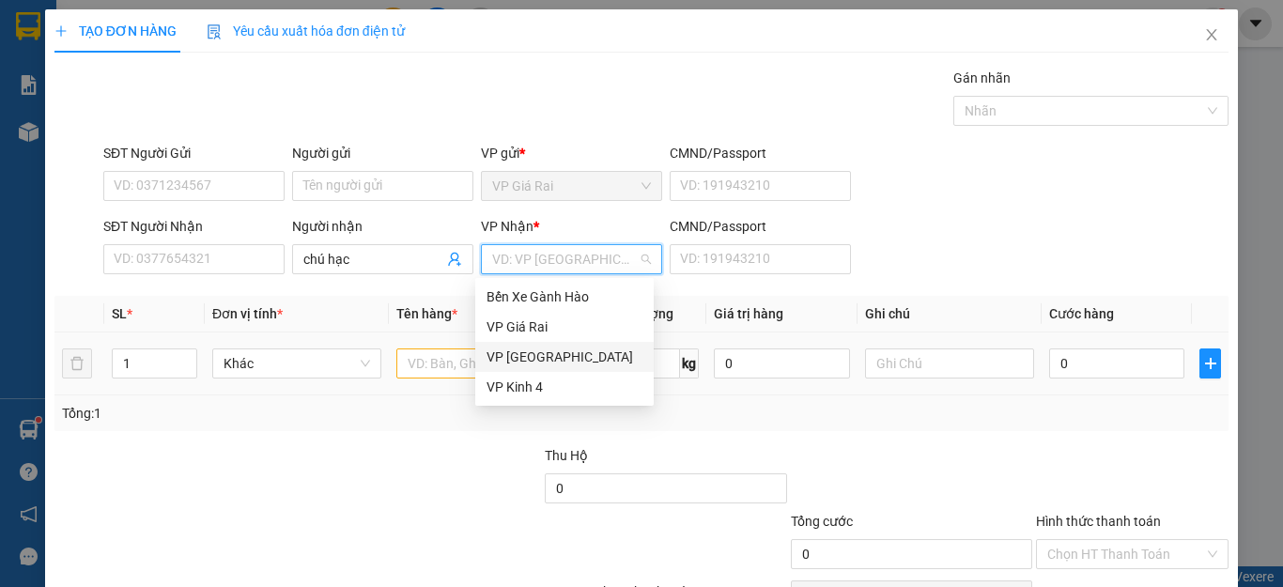
click at [531, 354] on div "VP [GEOGRAPHIC_DATA]" at bounding box center [564, 357] width 156 height 21
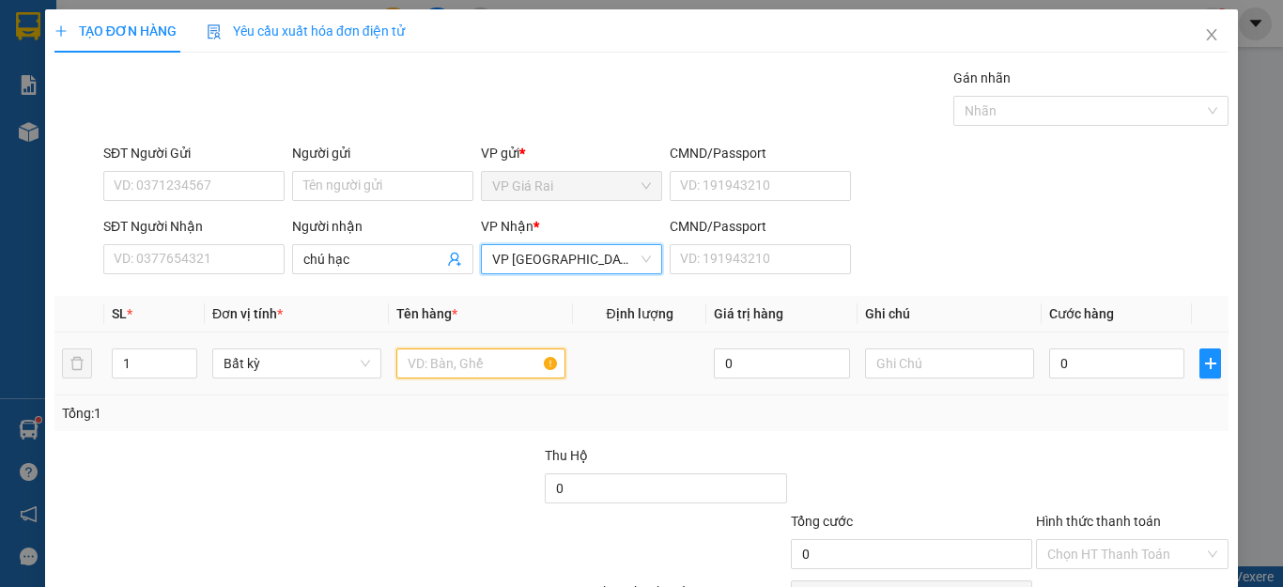
click at [432, 359] on input "text" at bounding box center [480, 363] width 169 height 30
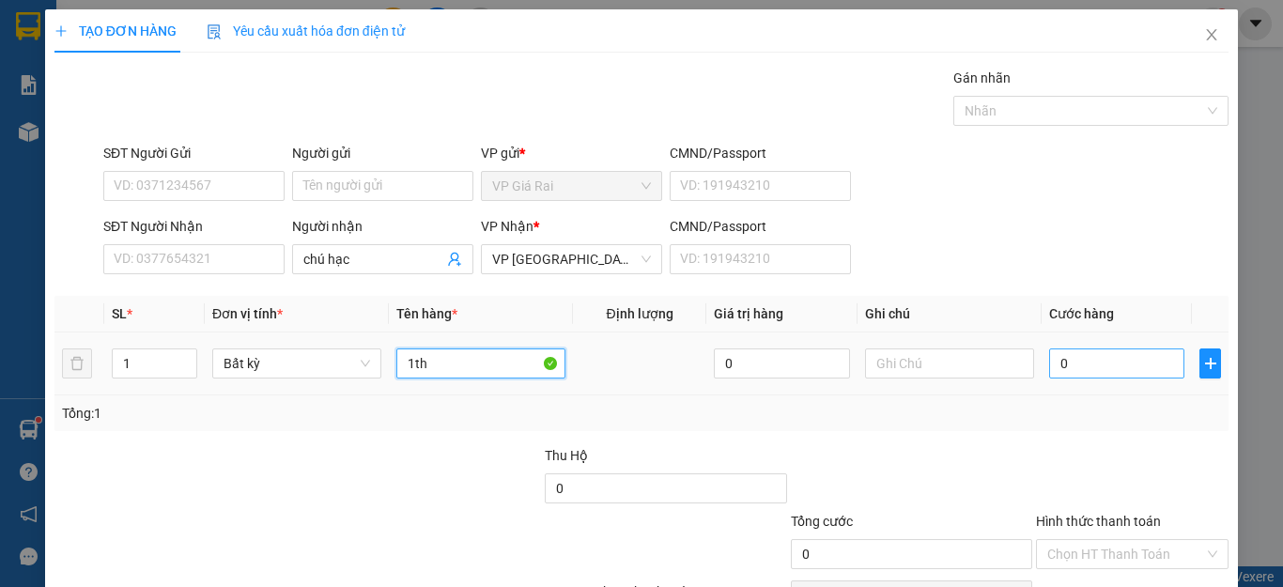
type input "1th"
click at [1103, 373] on input "0" at bounding box center [1116, 363] width 135 height 30
type input "3"
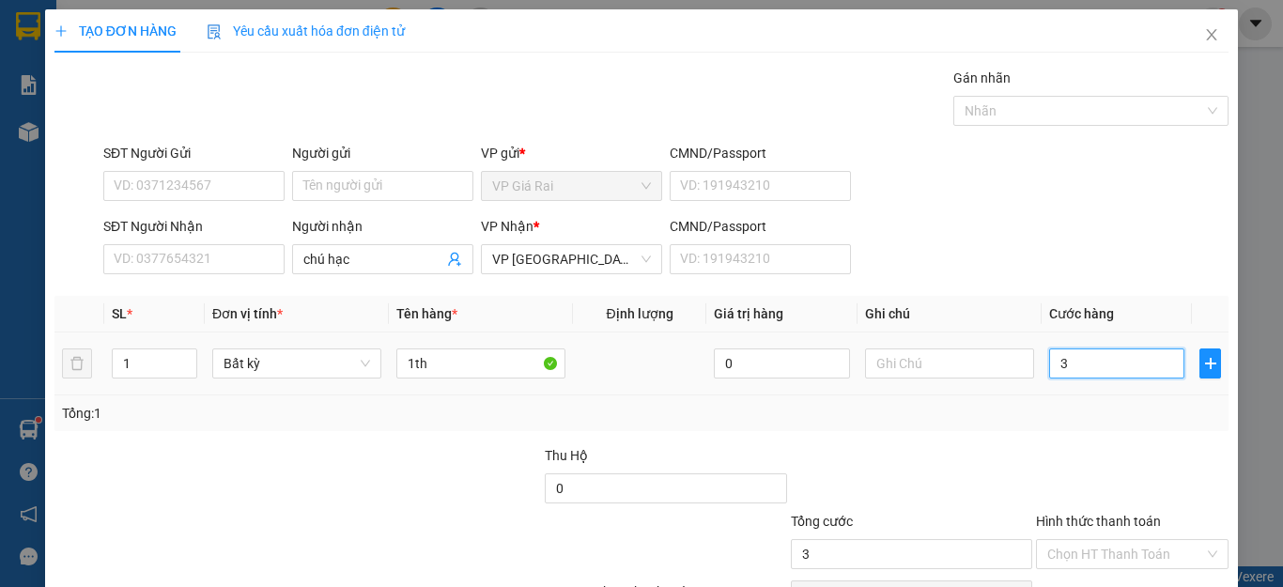
type input "30"
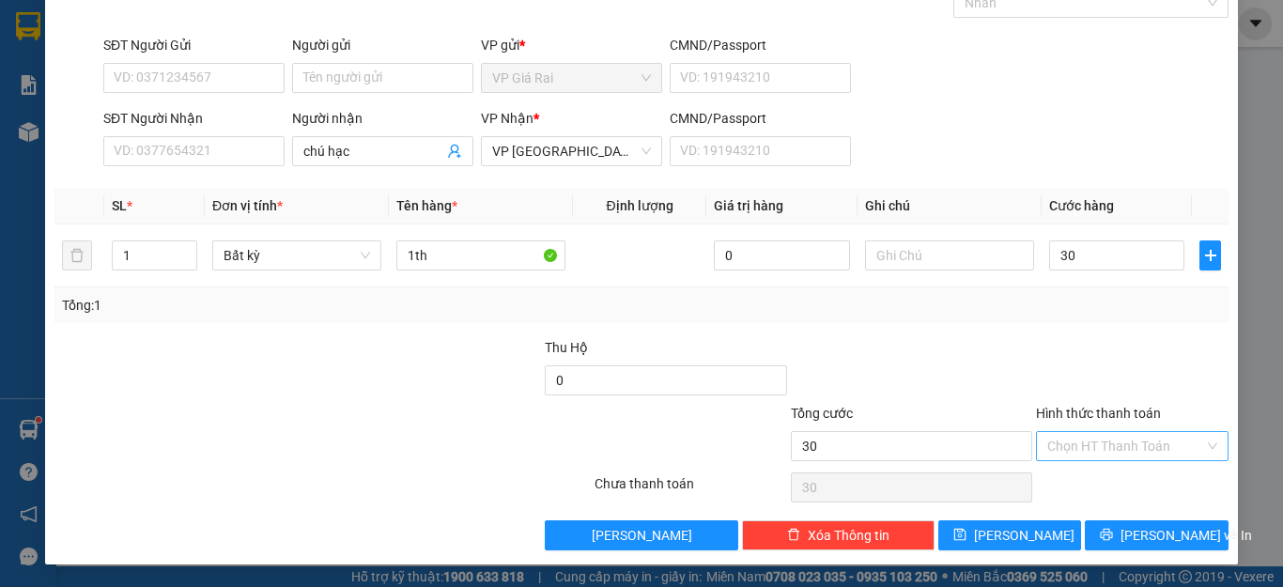
type input "30.000"
click at [1094, 459] on input "Hình thức thanh toán" at bounding box center [1125, 446] width 157 height 28
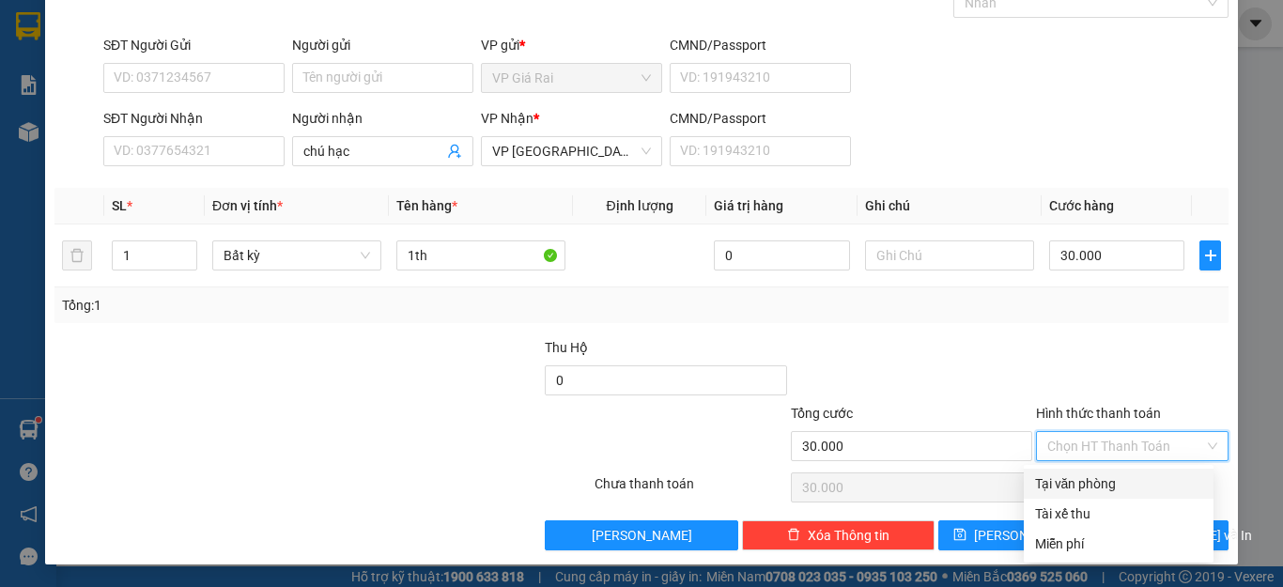
click at [1089, 481] on div "Tại văn phòng" at bounding box center [1118, 483] width 167 height 21
type input "0"
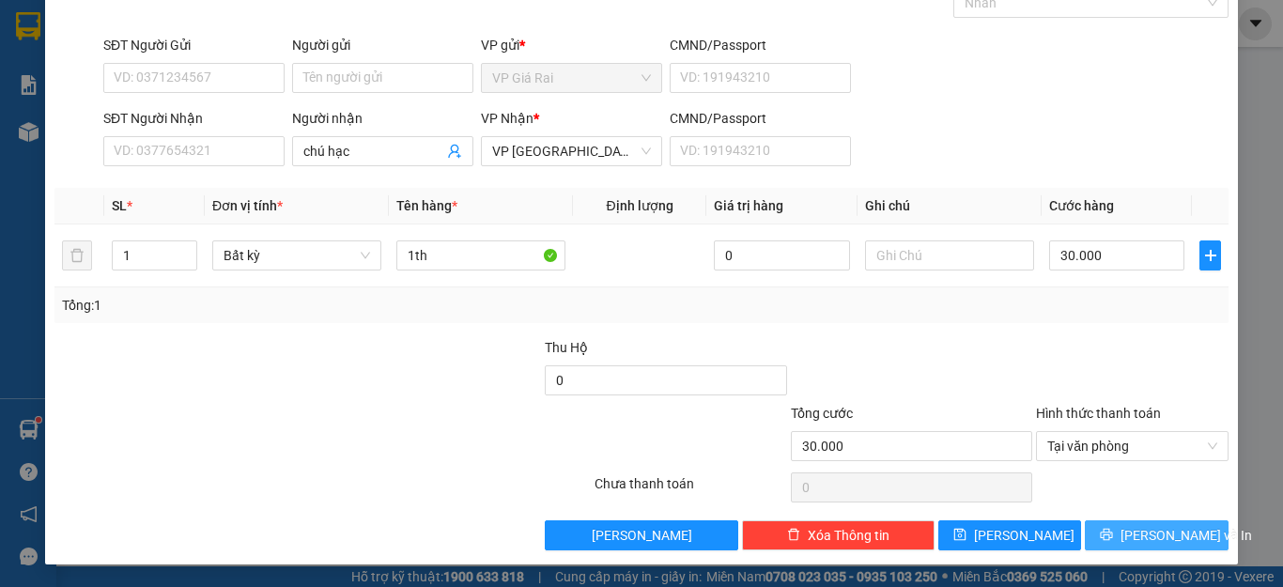
click at [1123, 524] on button "[PERSON_NAME] và In" at bounding box center [1157, 535] width 144 height 30
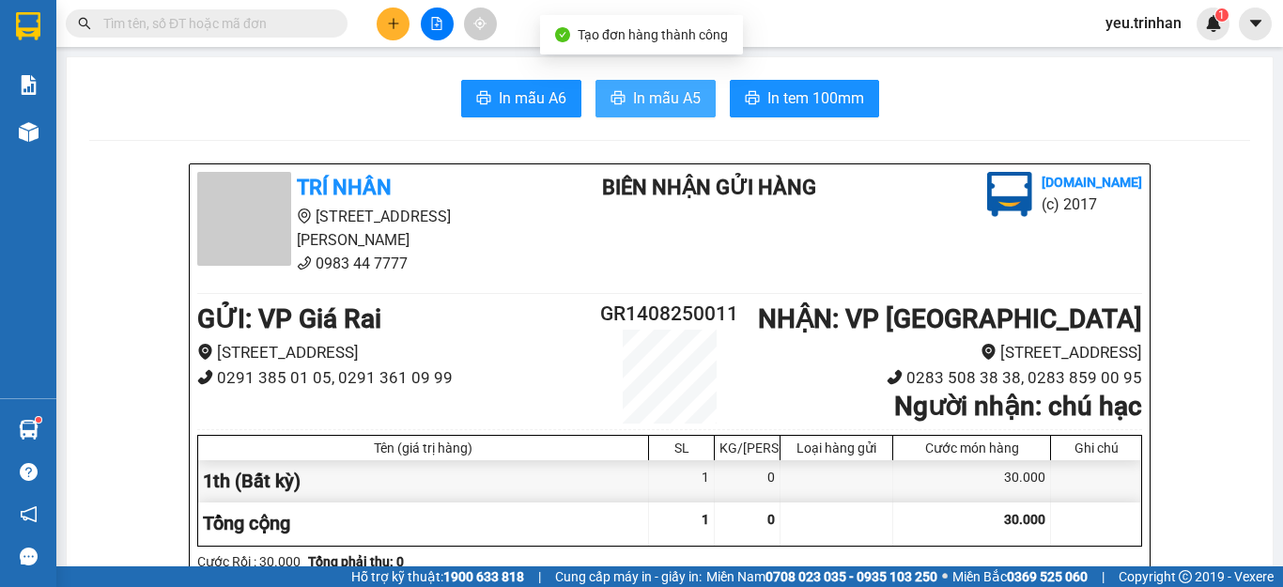
click at [645, 95] on span "In mẫu A5" at bounding box center [667, 97] width 68 height 23
click at [383, 22] on button at bounding box center [393, 24] width 33 height 33
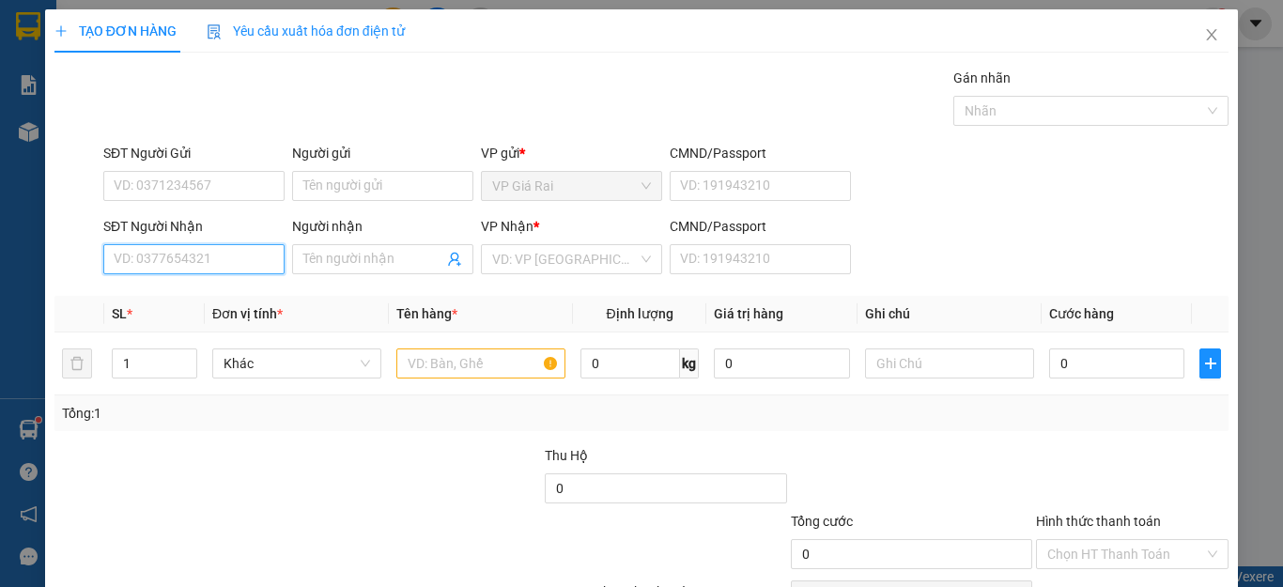
click at [173, 268] on input "SĐT Người Nhận" at bounding box center [193, 259] width 181 height 30
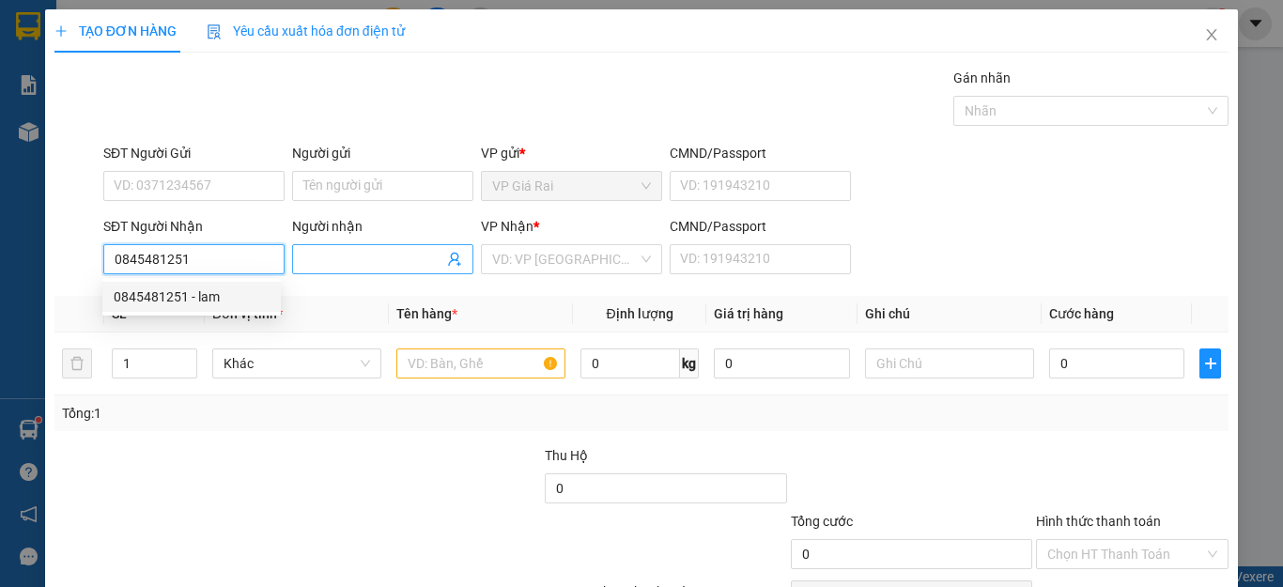
type input "0845481251"
click at [346, 261] on input "Người nhận" at bounding box center [373, 259] width 140 height 21
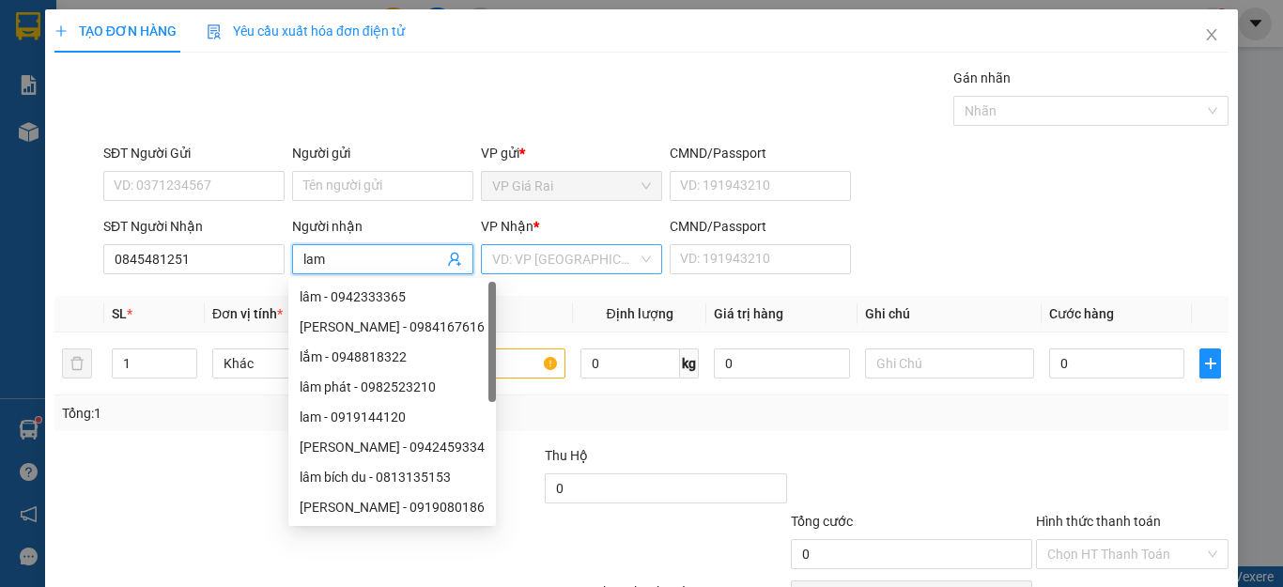
type input "lam"
drag, startPoint x: 576, startPoint y: 256, endPoint x: 562, endPoint y: 275, distance: 23.5
click at [562, 275] on div "VP Nhận * VD: VP [GEOGRAPHIC_DATA]" at bounding box center [571, 249] width 181 height 66
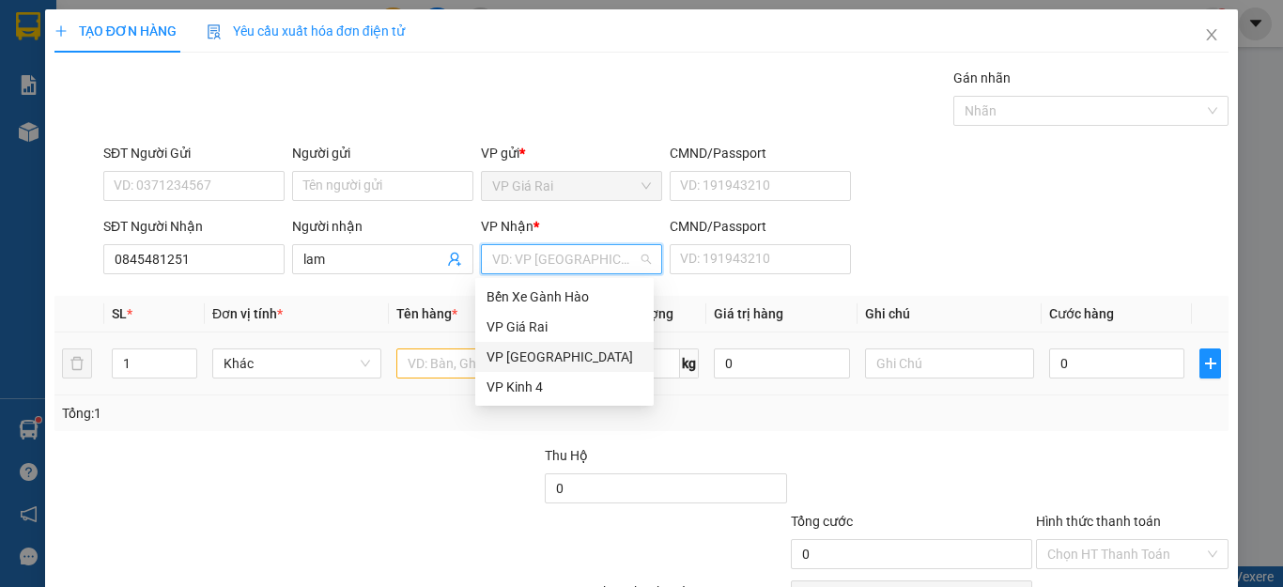
drag, startPoint x: 523, startPoint y: 359, endPoint x: 435, endPoint y: 368, distance: 88.8
click at [519, 359] on div "VP [GEOGRAPHIC_DATA]" at bounding box center [564, 357] width 156 height 21
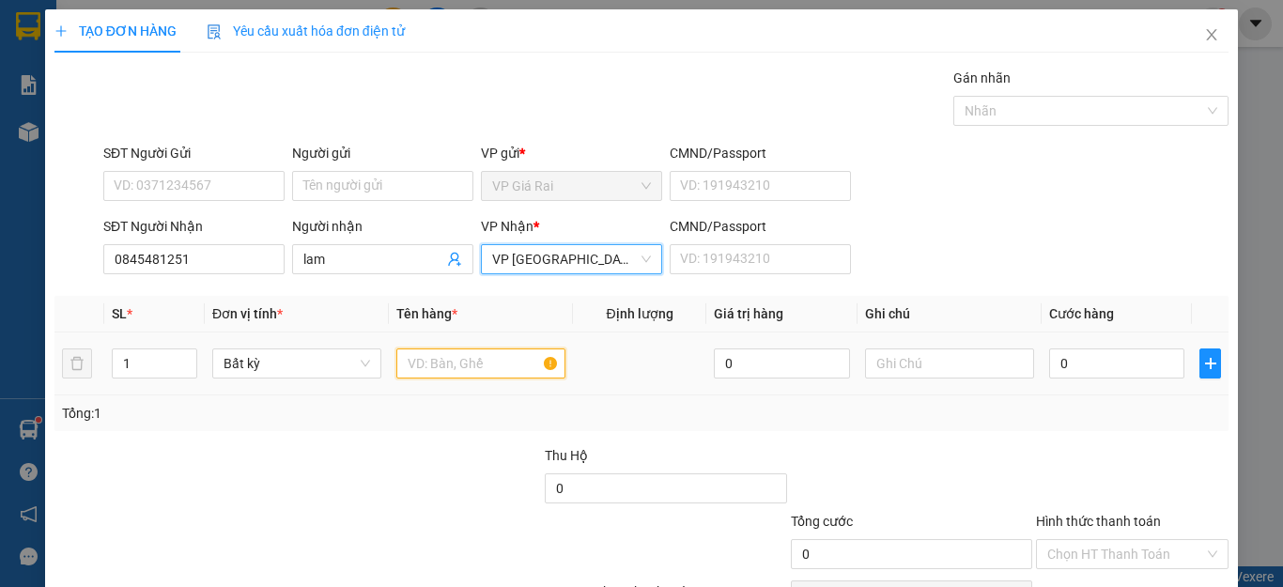
click at [435, 364] on input "text" at bounding box center [480, 363] width 169 height 30
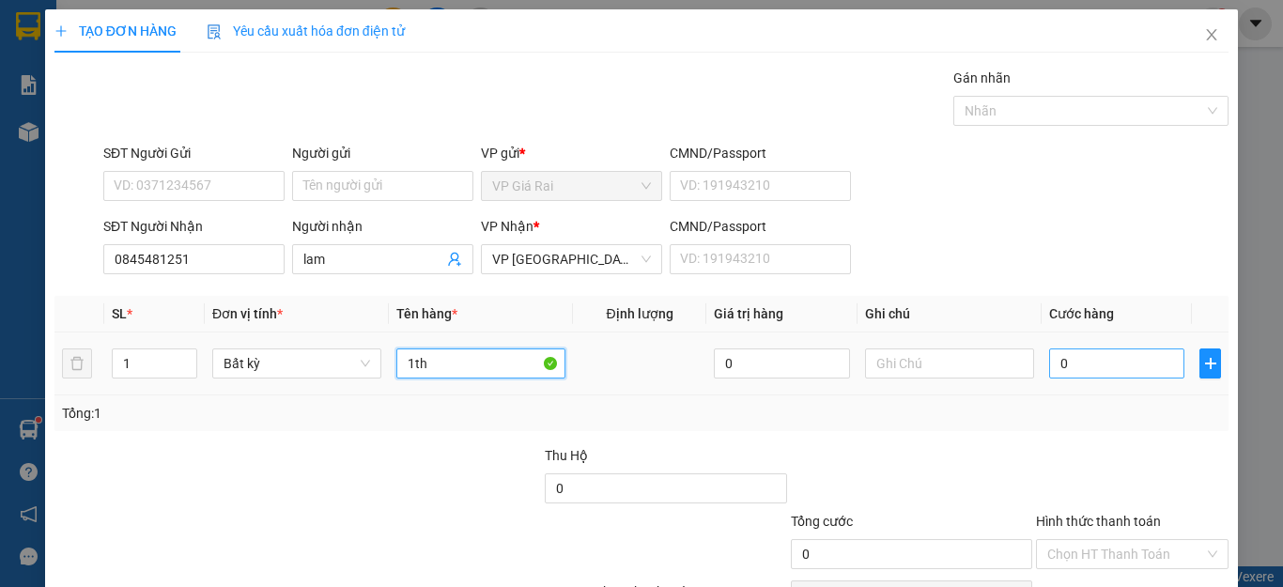
type input "1th"
click at [1111, 358] on input "0" at bounding box center [1116, 363] width 135 height 30
type input "4"
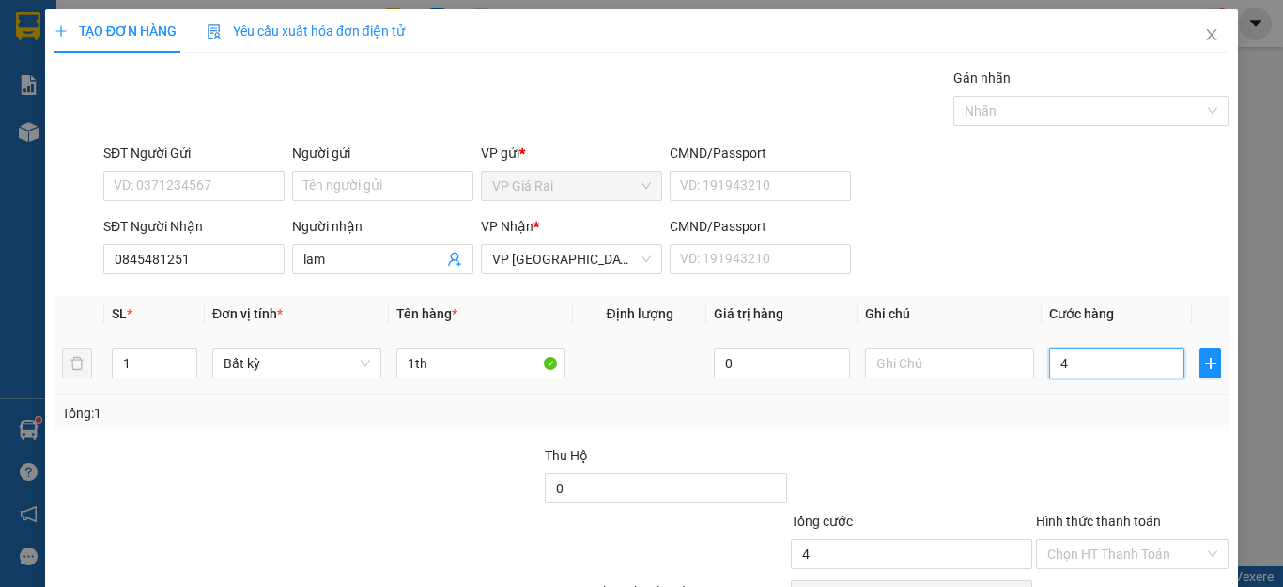
type input "40"
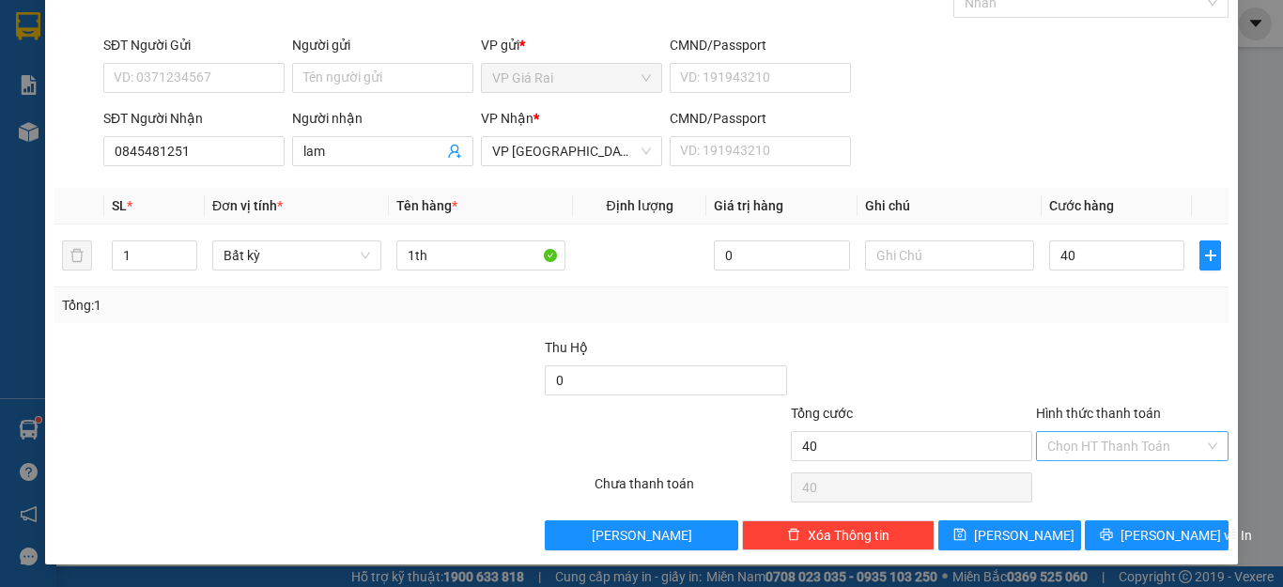
type input "40.000"
drag, startPoint x: 1098, startPoint y: 443, endPoint x: 1098, endPoint y: 457, distance: 14.1
click at [1098, 451] on input "Hình thức thanh toán" at bounding box center [1125, 446] width 157 height 28
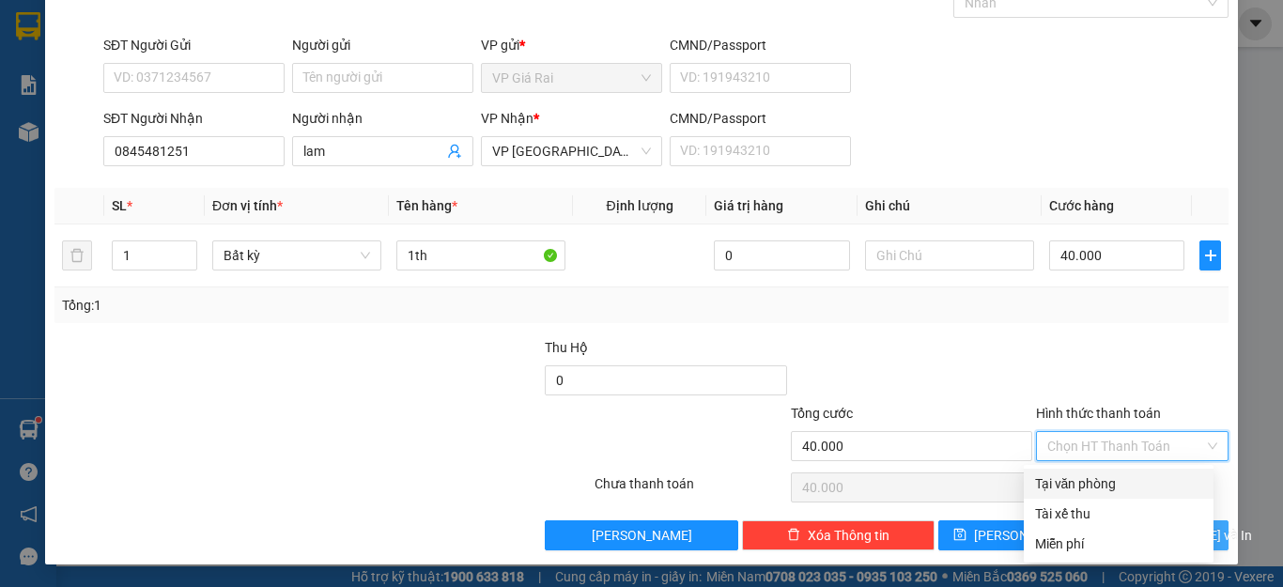
drag, startPoint x: 1098, startPoint y: 457, endPoint x: 1128, endPoint y: 530, distance: 78.3
click at [1099, 482] on div "Tại văn phòng" at bounding box center [1118, 483] width 167 height 21
type input "0"
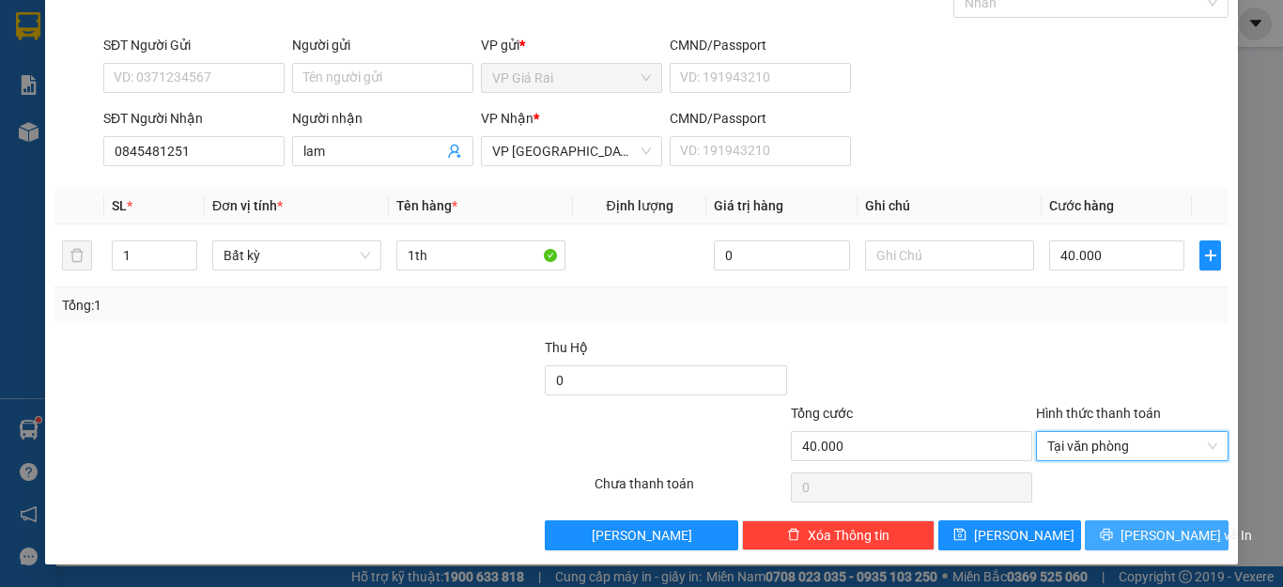
click at [1130, 536] on span "[PERSON_NAME] và In" at bounding box center [1185, 535] width 131 height 21
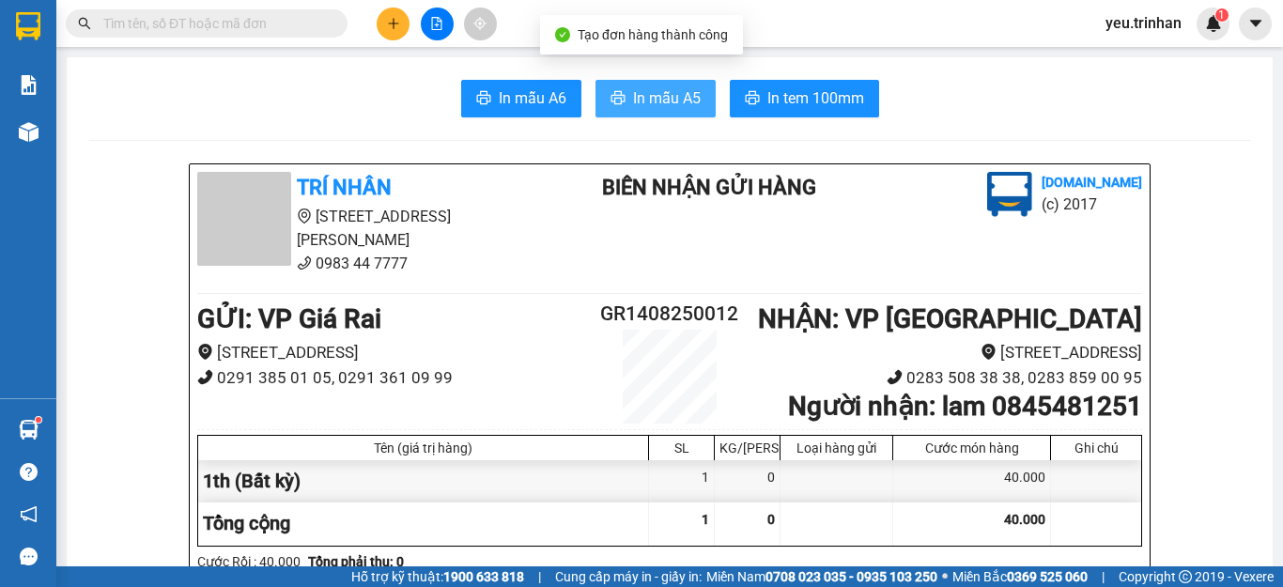
click at [676, 88] on span "In mẫu A5" at bounding box center [667, 97] width 68 height 23
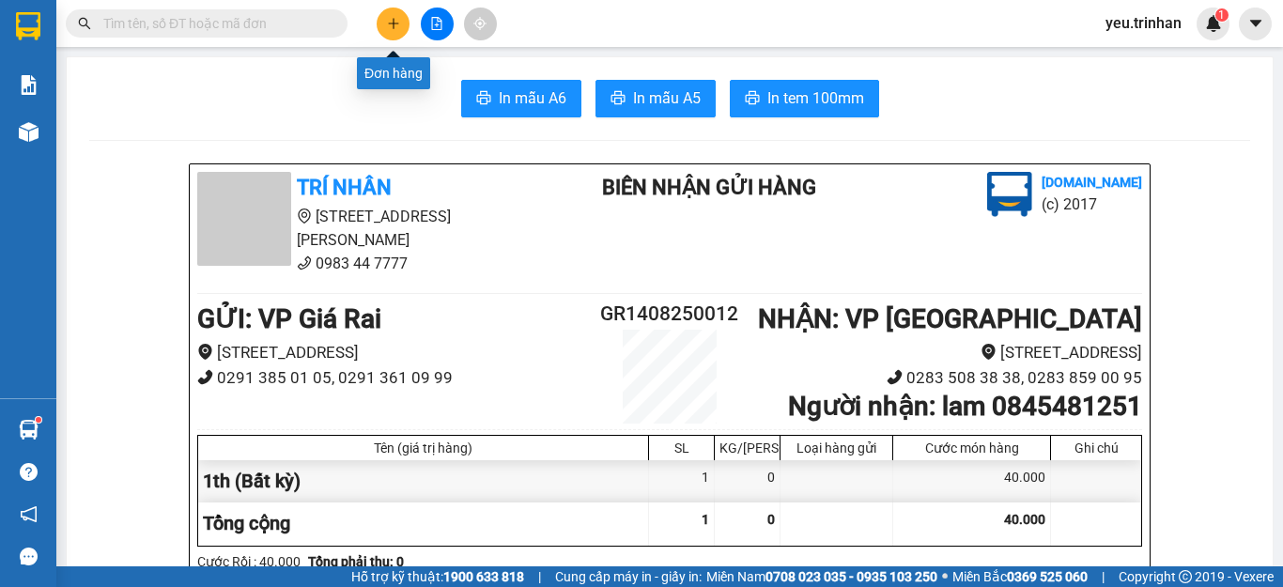
click at [390, 22] on icon "plus" at bounding box center [393, 23] width 13 height 13
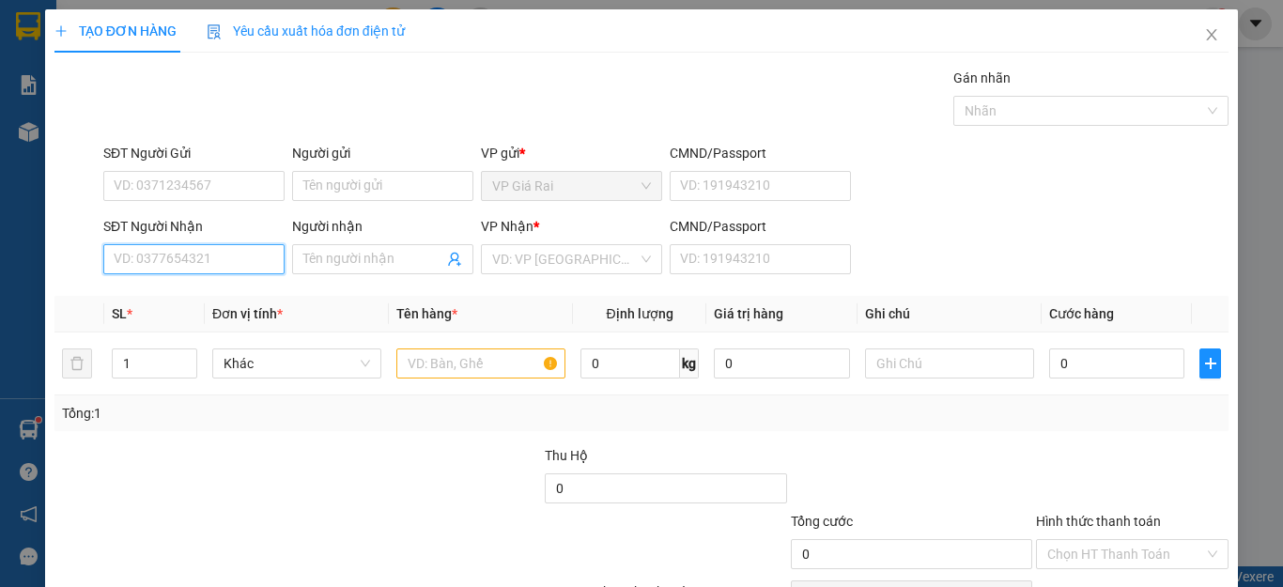
click at [175, 262] on input "SĐT Người Nhận" at bounding box center [193, 259] width 181 height 30
type input "0879591187"
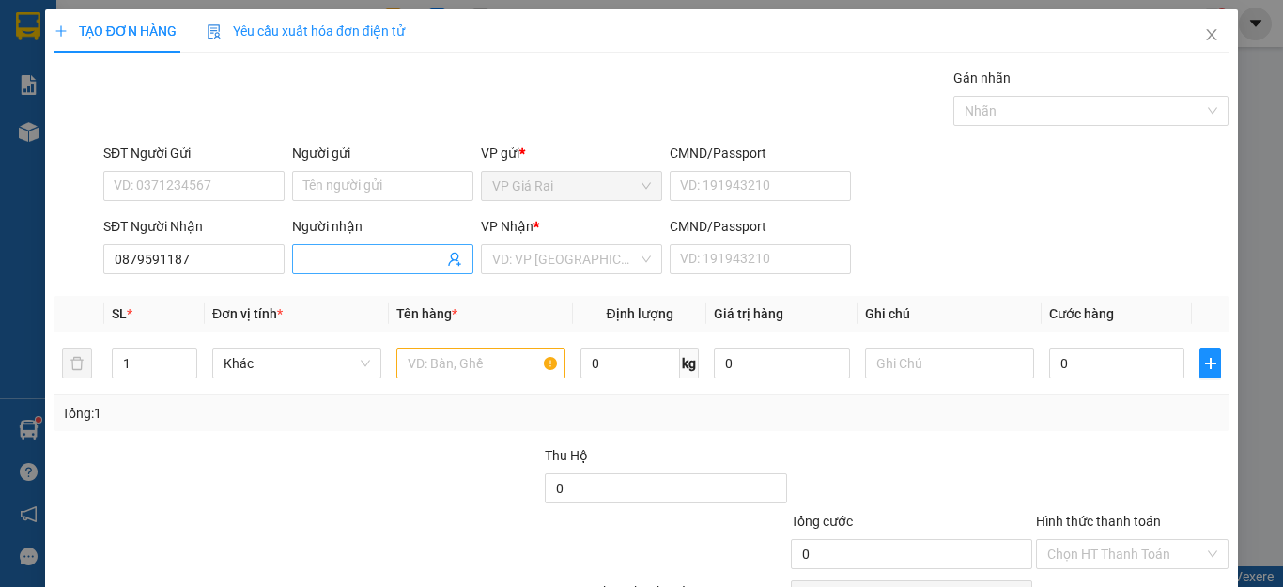
click at [339, 258] on input "Người nhận" at bounding box center [373, 259] width 140 height 21
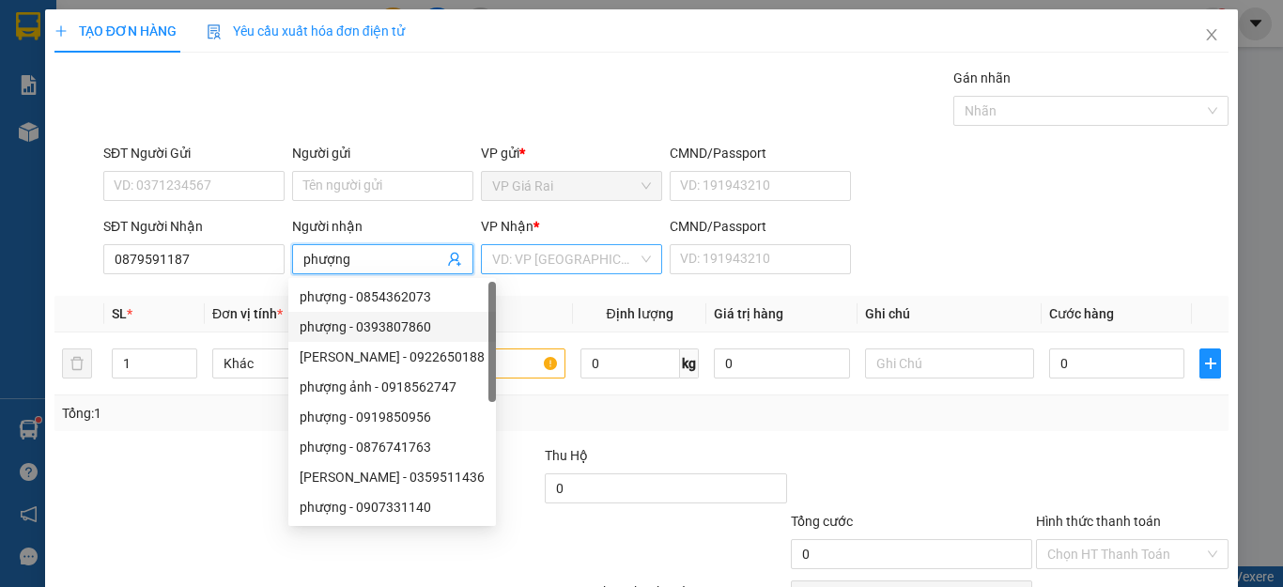
type input "phượng"
click at [559, 253] on input "search" at bounding box center [565, 259] width 146 height 28
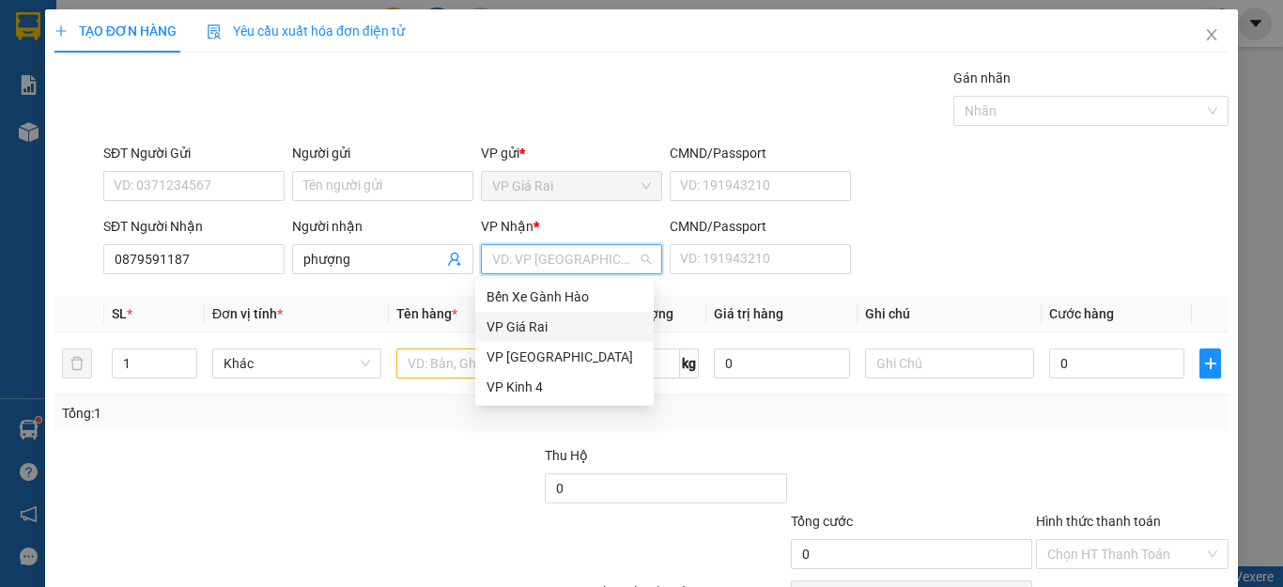
click at [545, 329] on div "VP Giá Rai" at bounding box center [564, 327] width 156 height 21
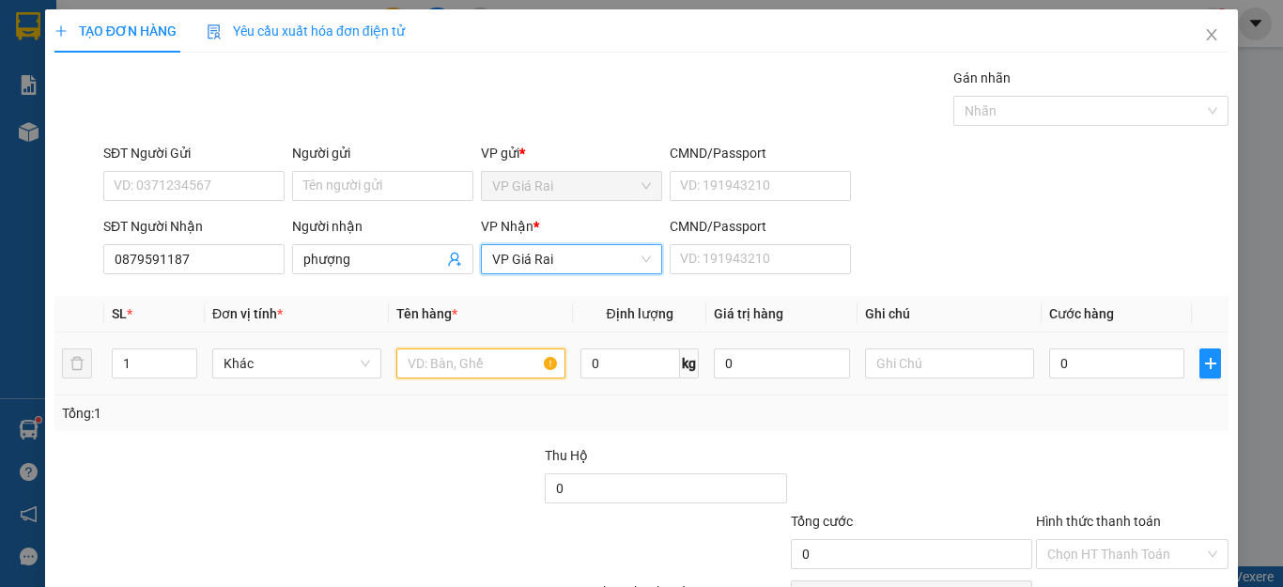
click at [437, 373] on input "text" at bounding box center [480, 363] width 169 height 30
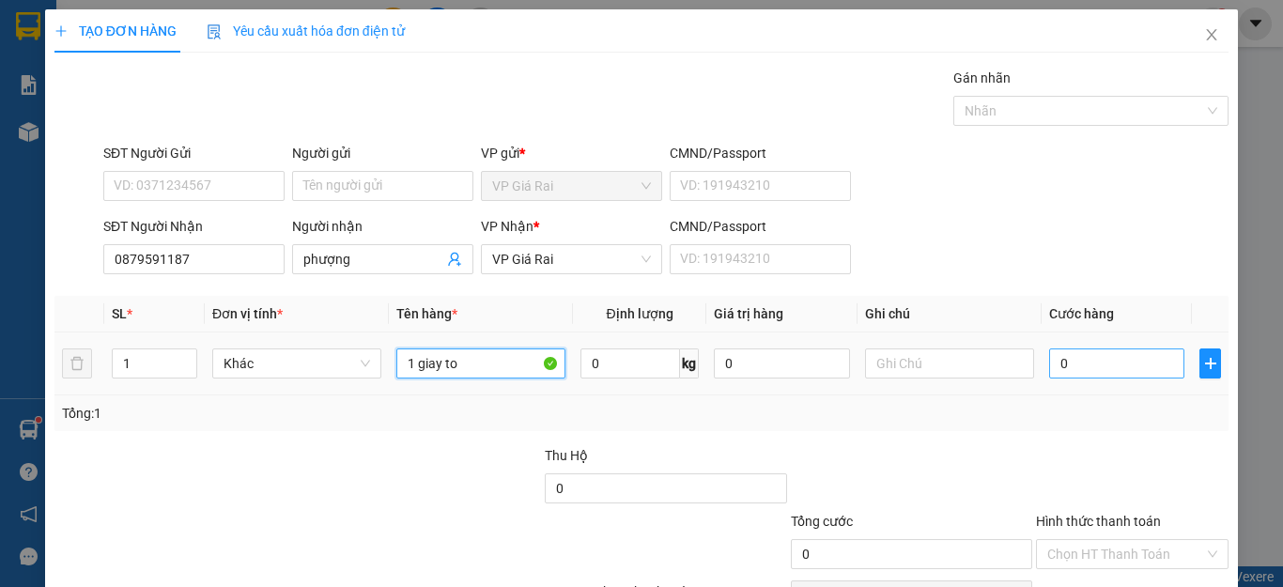
type input "1 giay to"
click at [1110, 371] on input "0" at bounding box center [1116, 363] width 135 height 30
type input "2"
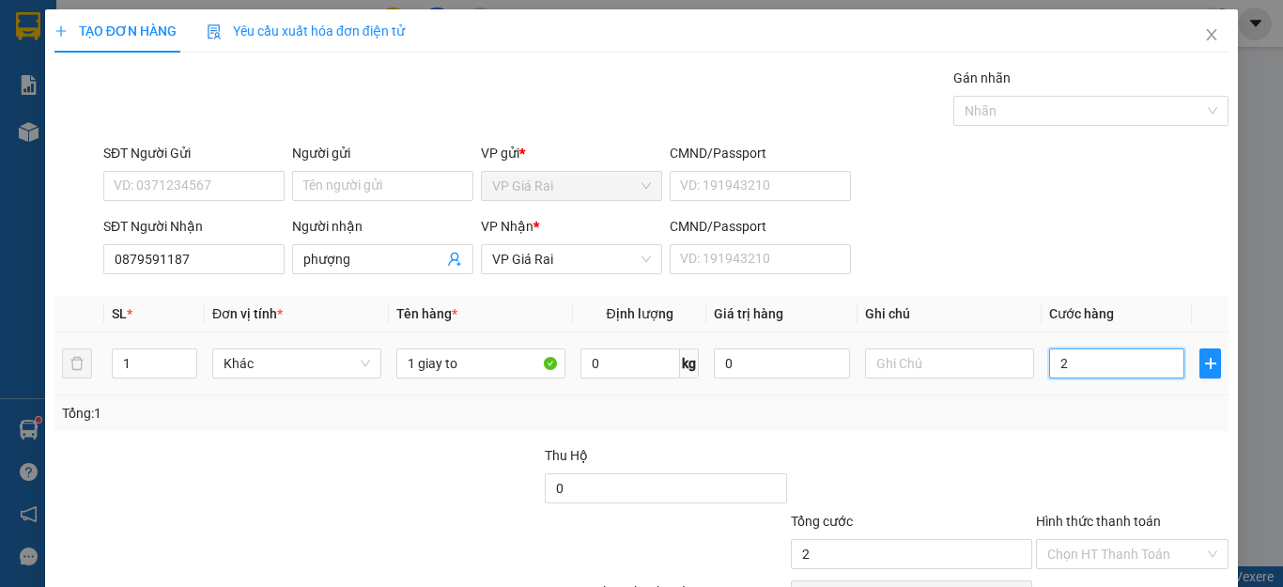
type input "20"
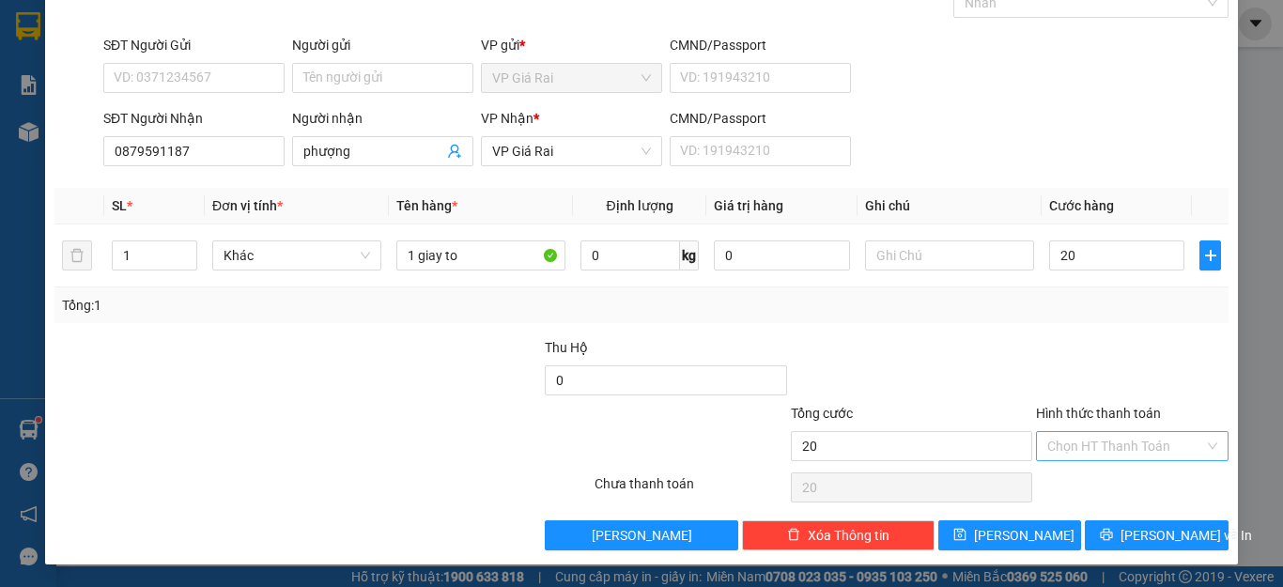
type input "20.000"
click at [1106, 454] on input "Hình thức thanh toán" at bounding box center [1125, 446] width 157 height 28
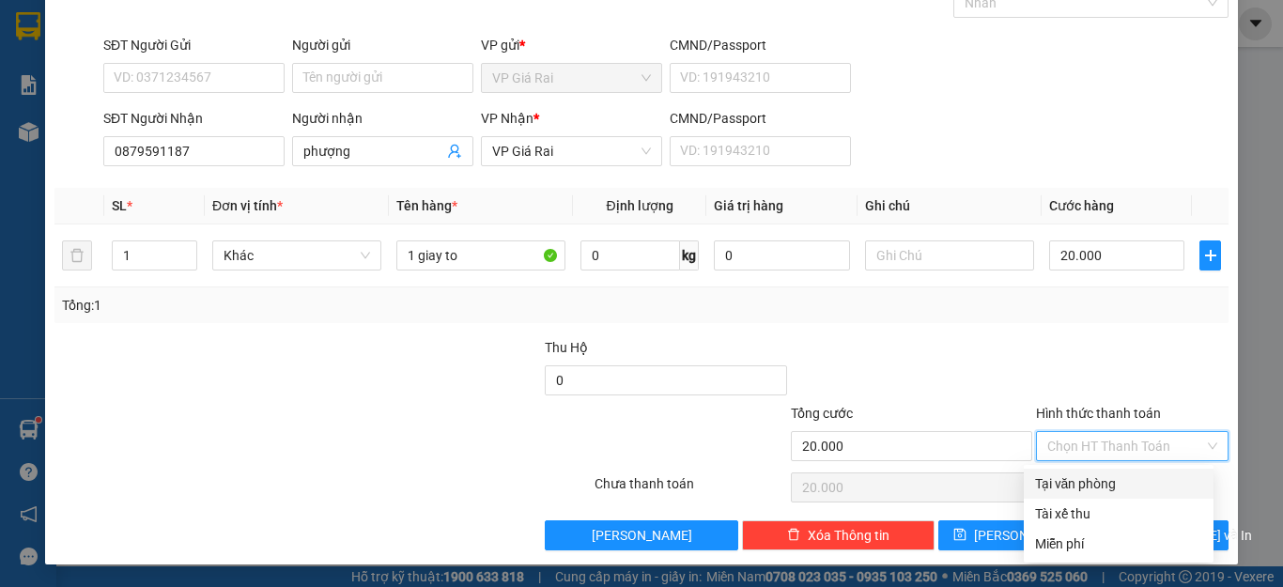
drag, startPoint x: 1106, startPoint y: 463, endPoint x: 1135, endPoint y: 533, distance: 76.2
click at [1099, 478] on div "Tại văn phòng" at bounding box center [1118, 483] width 167 height 21
type input "0"
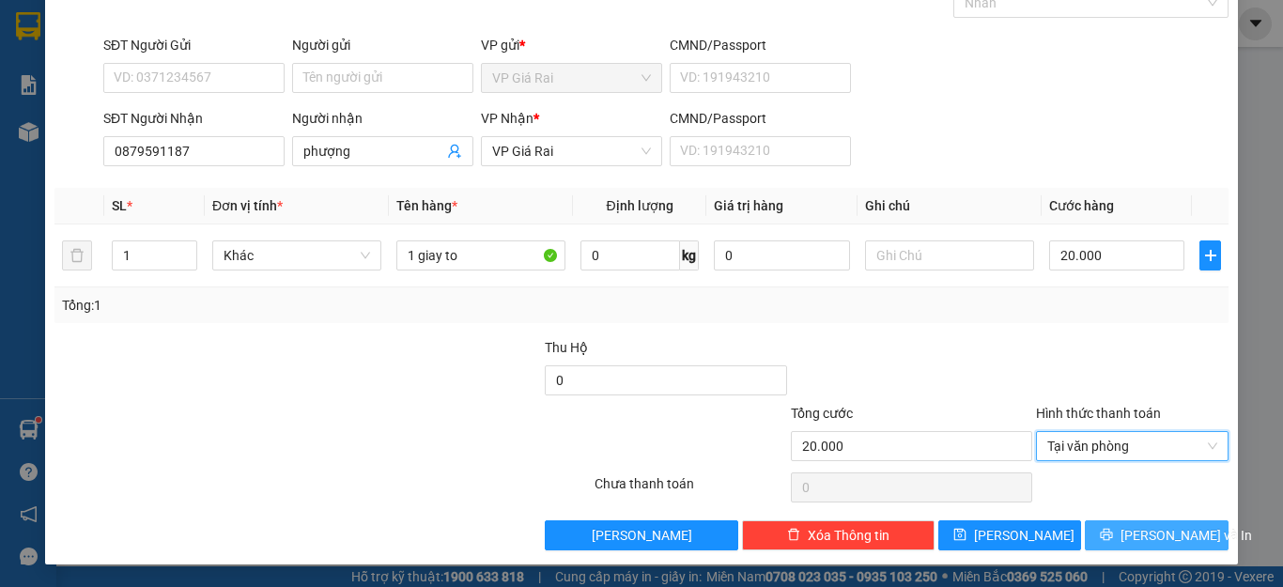
drag, startPoint x: 1132, startPoint y: 550, endPoint x: 1135, endPoint y: 526, distance: 24.6
click at [1132, 544] on div "TẠO ĐƠN HÀNG Yêu cầu xuất hóa đơn điện tử Transit Pickup Surcharge Ids Transit …" at bounding box center [641, 232] width 1193 height 663
click at [1135, 525] on span "[PERSON_NAME] và In" at bounding box center [1185, 535] width 131 height 21
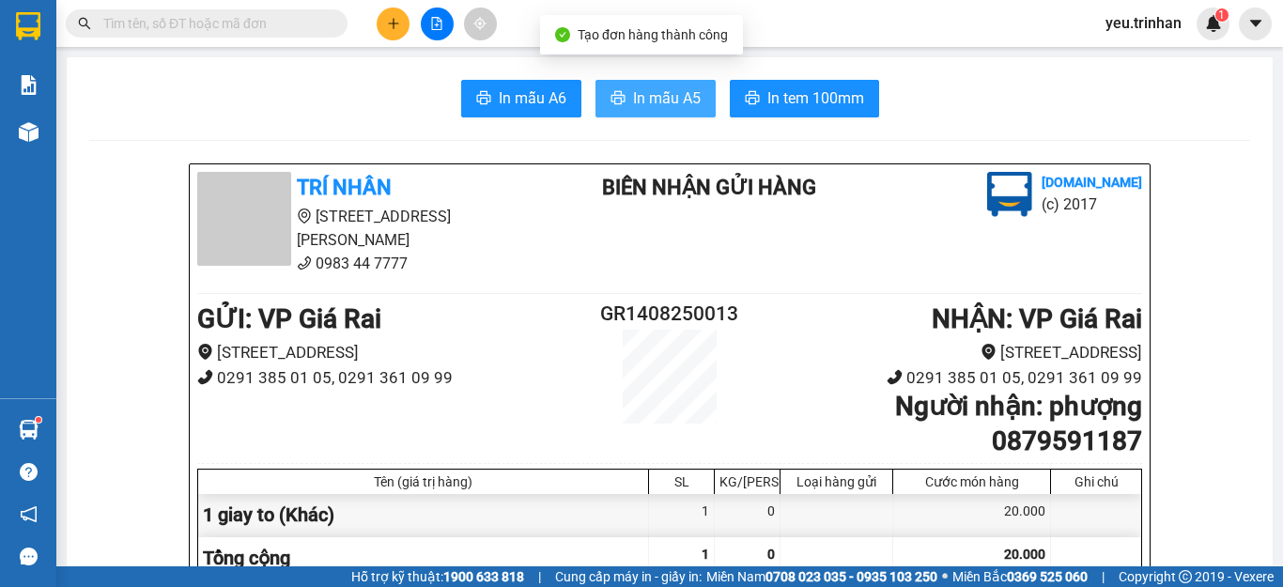
click at [681, 98] on span "In mẫu A5" at bounding box center [667, 97] width 68 height 23
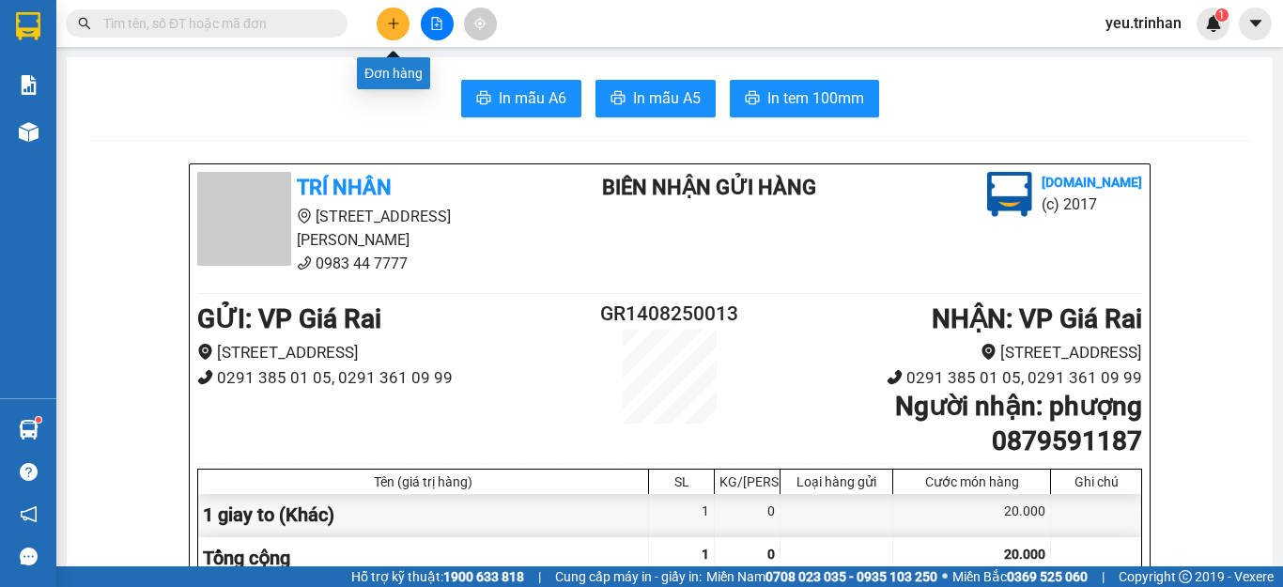
click at [396, 25] on icon "plus" at bounding box center [393, 23] width 13 height 13
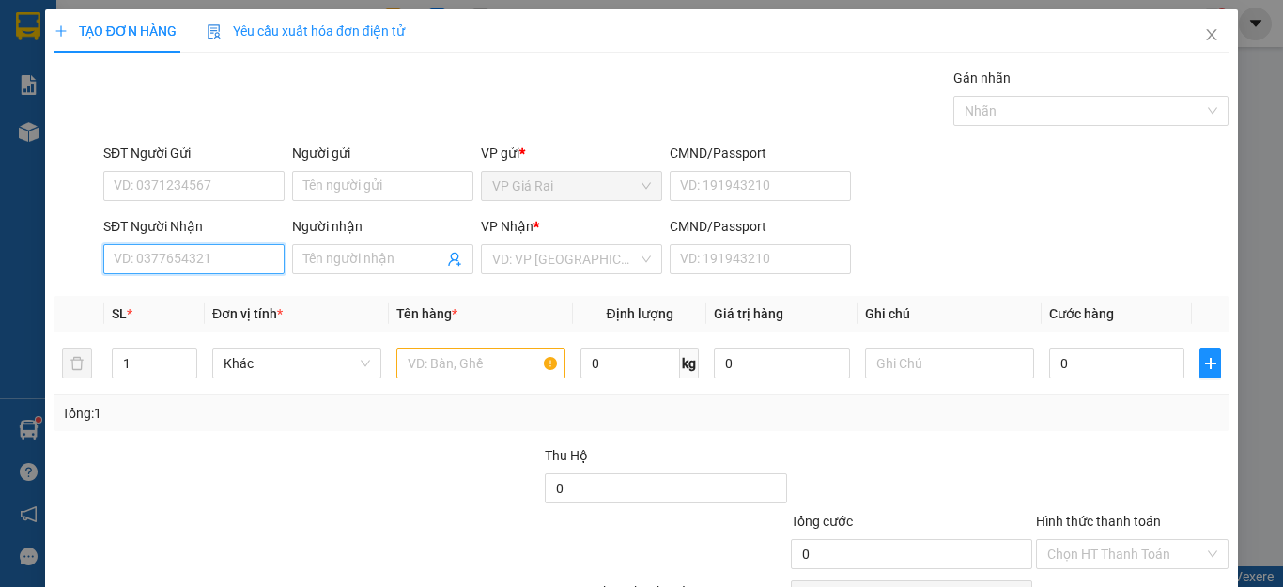
click at [162, 256] on input "SĐT Người Nhận" at bounding box center [193, 259] width 181 height 30
drag, startPoint x: 190, startPoint y: 260, endPoint x: 115, endPoint y: 271, distance: 76.0
click at [115, 271] on input "09349461" at bounding box center [193, 259] width 181 height 30
click at [197, 260] on input "09349461" at bounding box center [193, 259] width 181 height 30
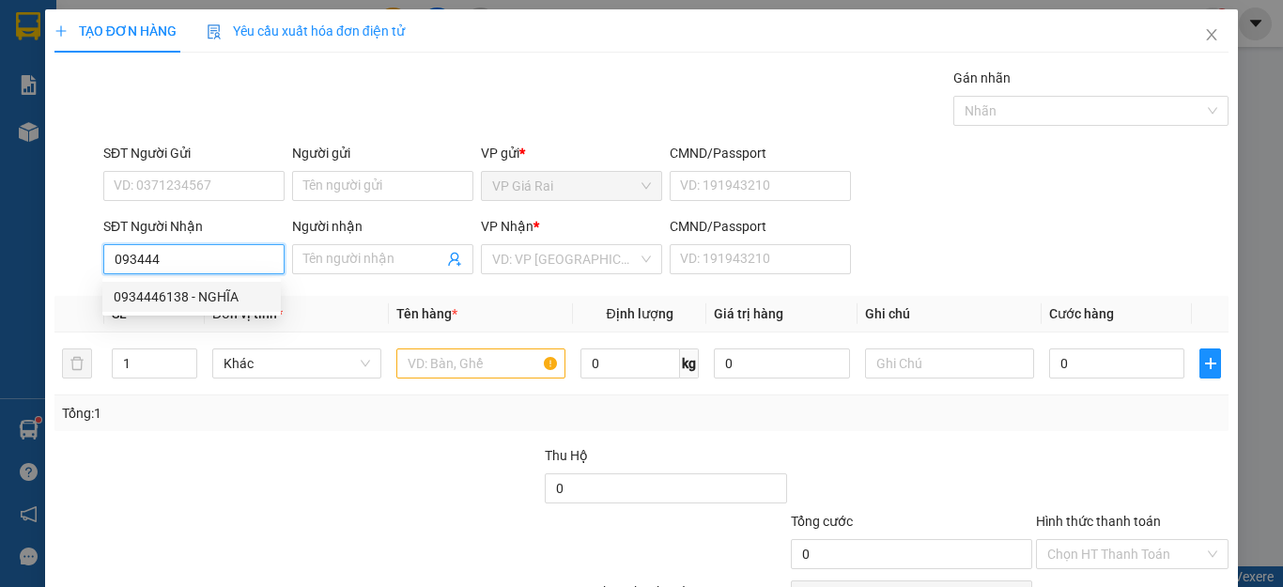
click at [177, 291] on div "0934446138 - NGHĨA" at bounding box center [192, 296] width 156 height 21
type input "0934446138"
type input "NGHĨA"
type input "70.000"
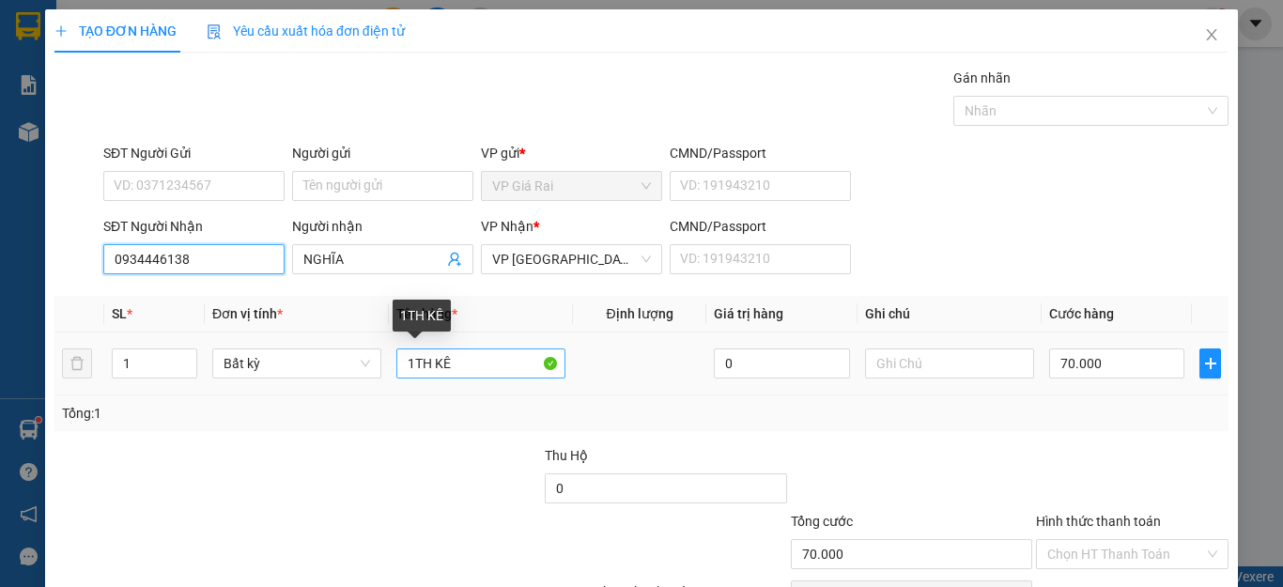
type input "0934446138"
click at [485, 356] on input "1TH KÊ" at bounding box center [480, 363] width 169 height 30
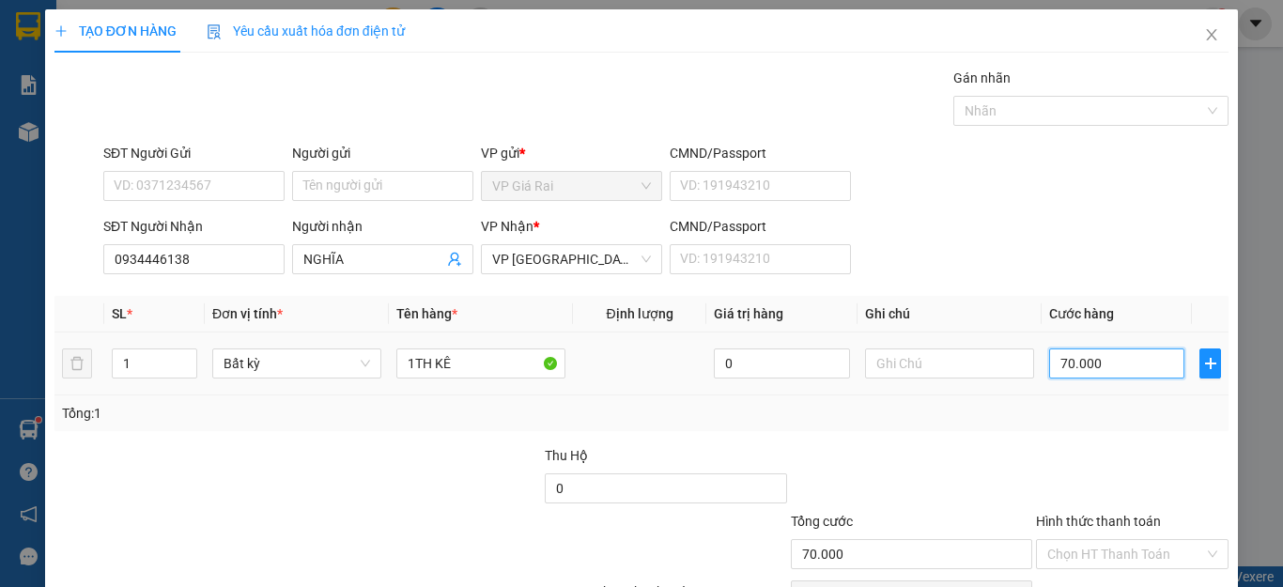
click at [1077, 355] on input "70.000" at bounding box center [1116, 363] width 135 height 30
type input "4"
type input "40"
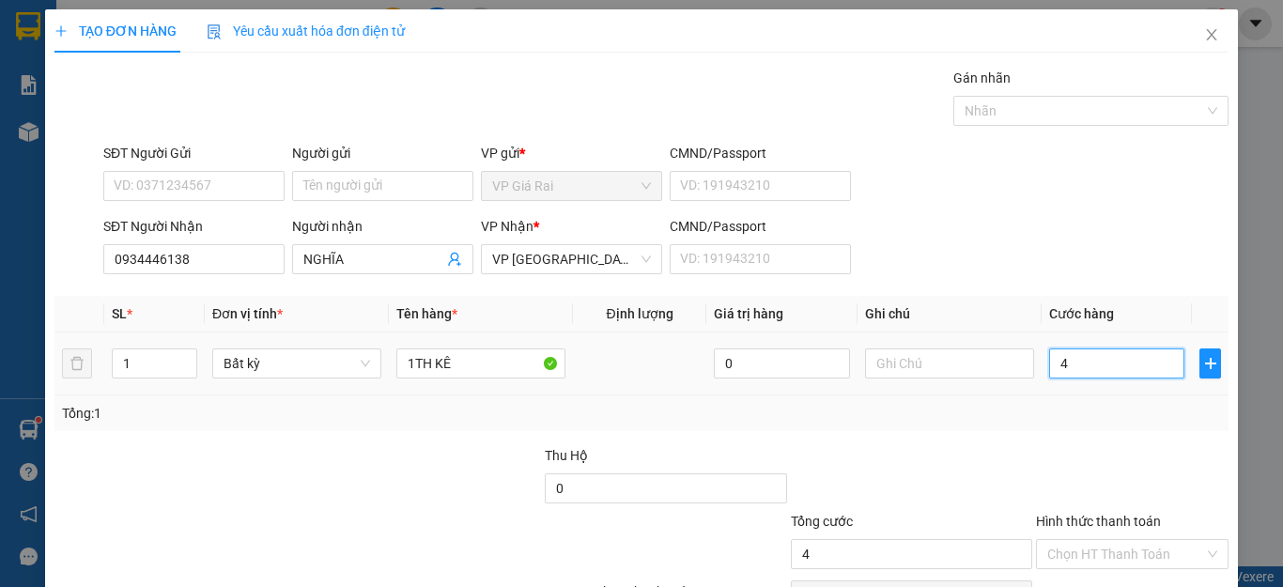
type input "40"
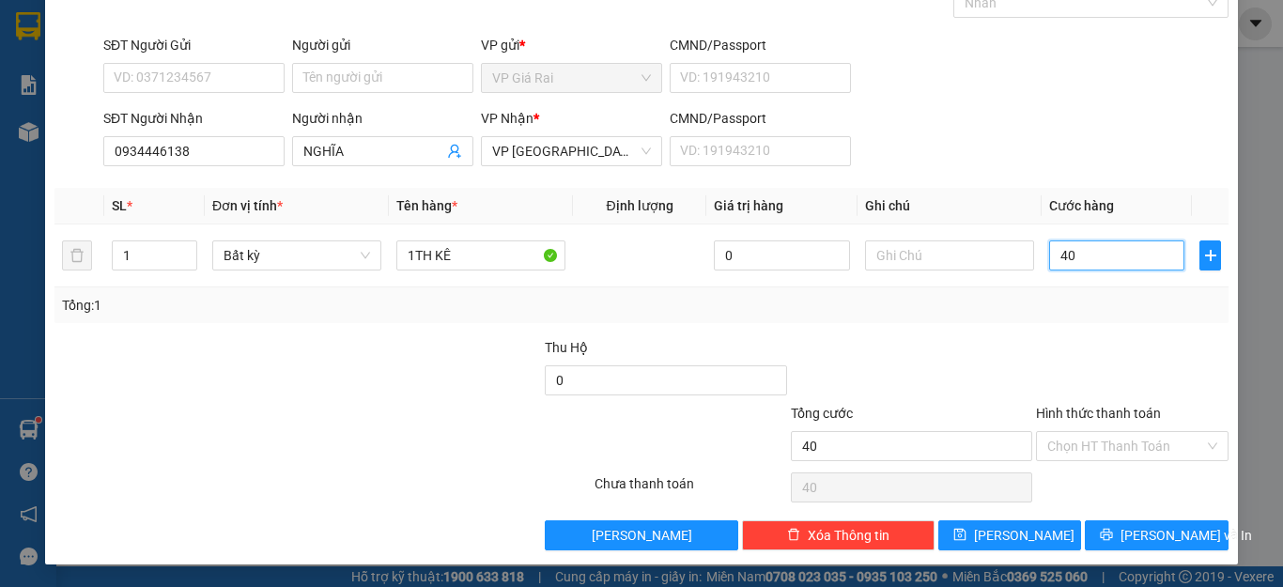
type input "40"
type input "40.000"
click at [1094, 351] on div at bounding box center [1132, 370] width 196 height 66
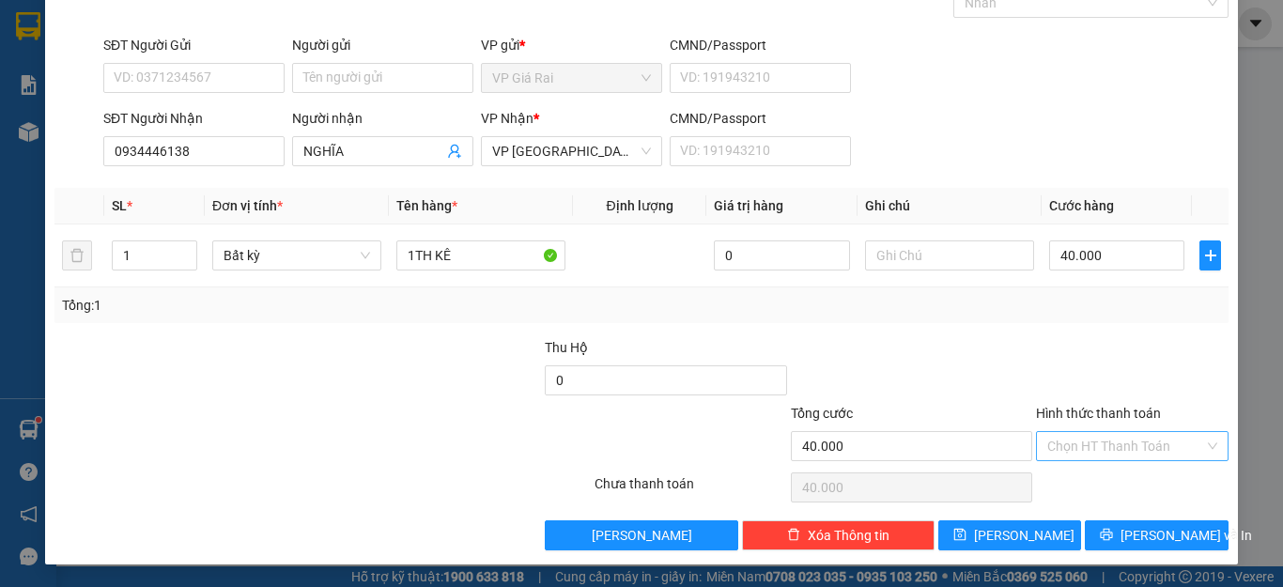
click at [1080, 445] on input "Hình thức thanh toán" at bounding box center [1125, 446] width 157 height 28
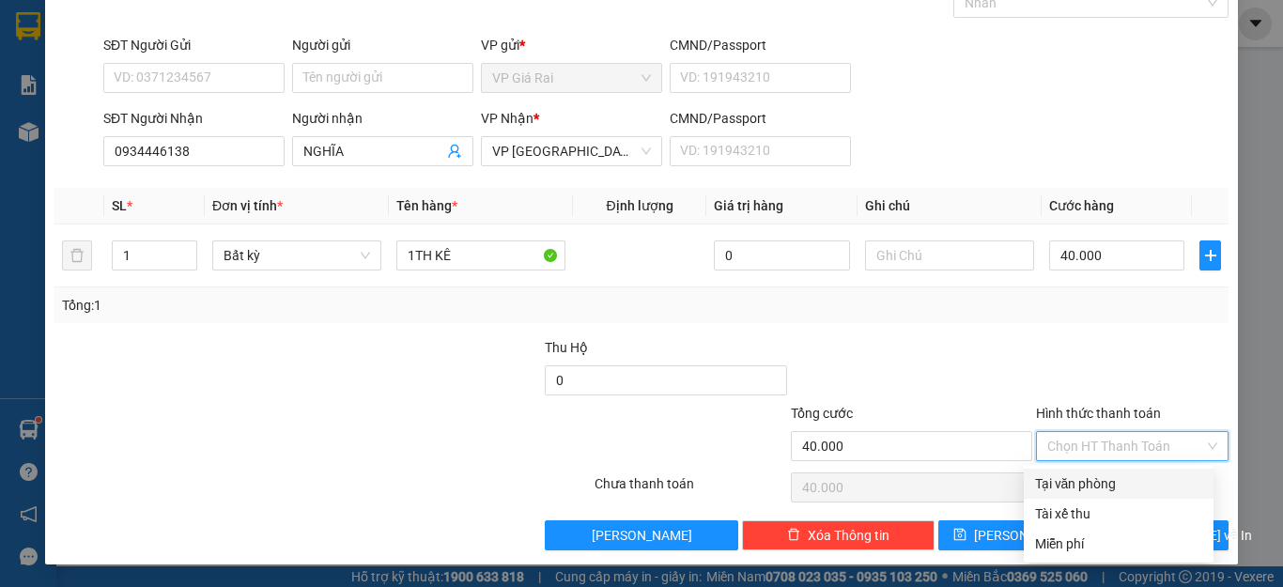
click at [1087, 484] on div "Tại văn phòng" at bounding box center [1118, 483] width 167 height 21
type input "0"
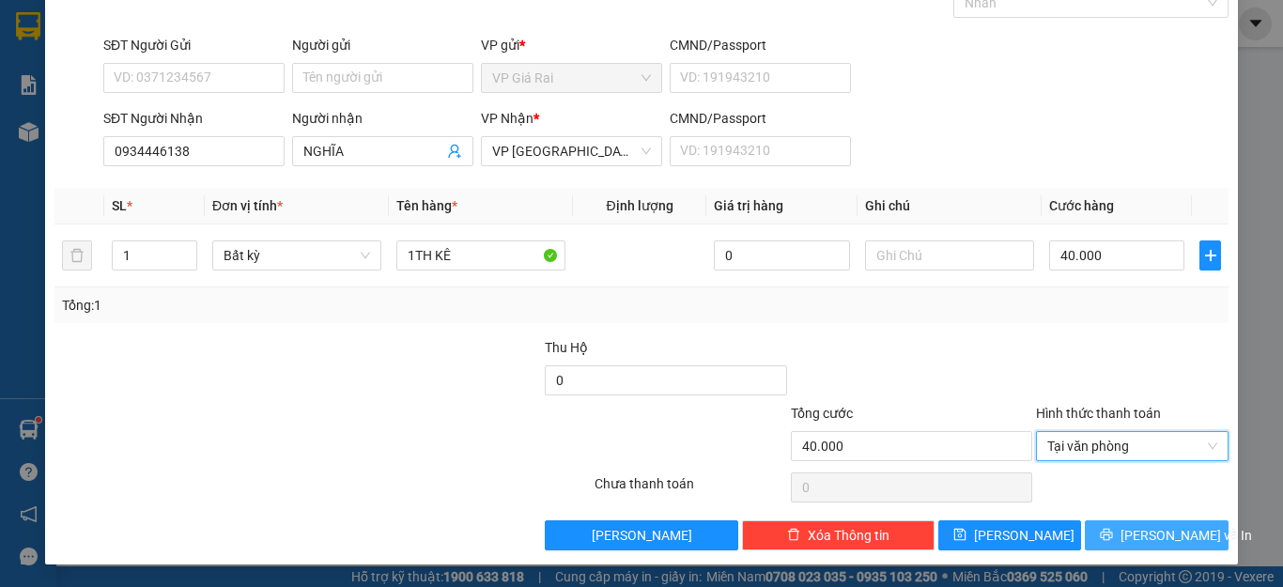
click at [1113, 531] on icon "printer" at bounding box center [1106, 534] width 13 height 13
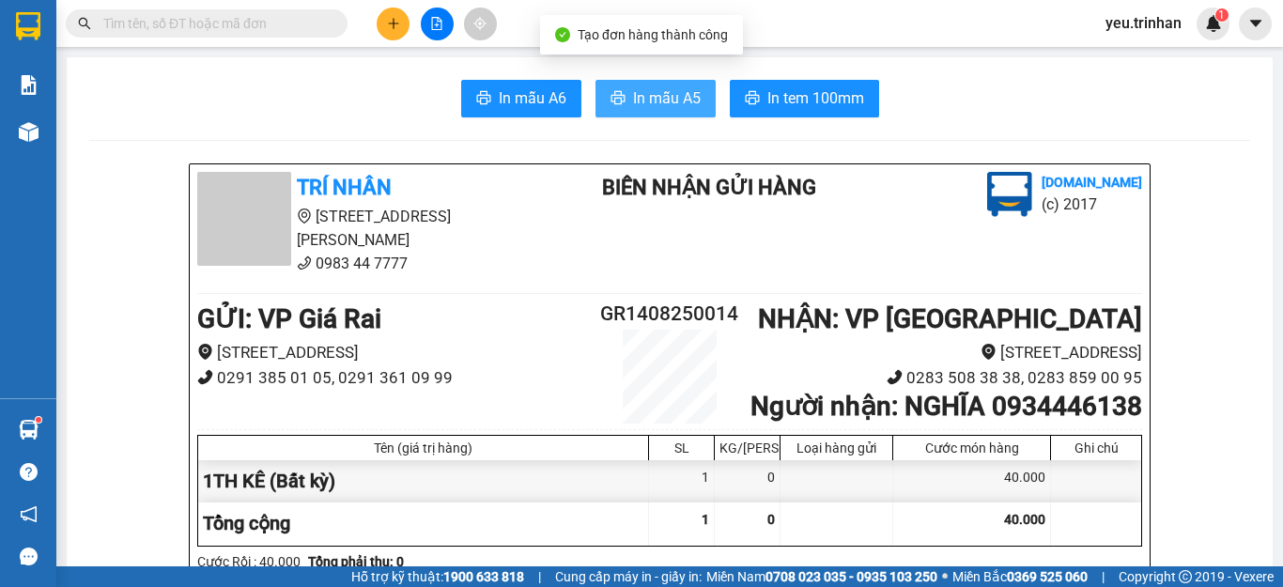
click at [657, 100] on span "In mẫu A5" at bounding box center [667, 97] width 68 height 23
